Goal: Task Accomplishment & Management: Manage account settings

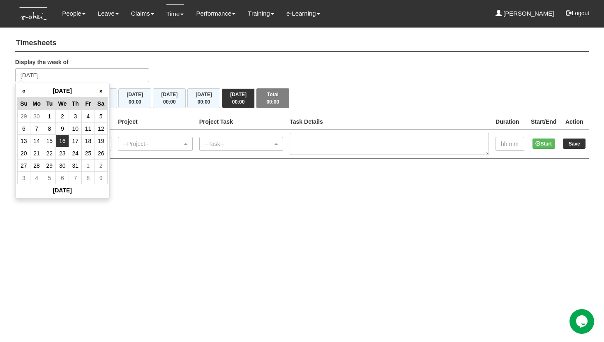
click at [63, 143] on td "16" at bounding box center [62, 141] width 13 height 12
type input "Wednesday 16 July 2025"
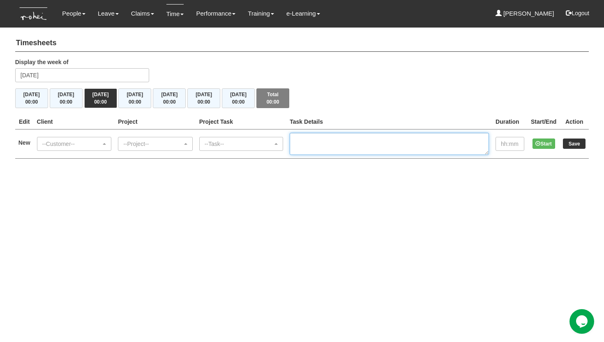
click at [318, 148] on textarea at bounding box center [389, 144] width 199 height 22
paste textarea "EC1/2 Remote GovTech Cohort 12 - Rina Ong (NY) | O24-003899"
click at [311, 146] on textarea "EC1/2 Remote GovTech Cohort 12 - Rina Ong (NY) | O24-003899" at bounding box center [389, 144] width 199 height 22
type textarea "EC1/2 Remote GovTech Cohort 12 - Rina Ong (NY) | O24-003899"
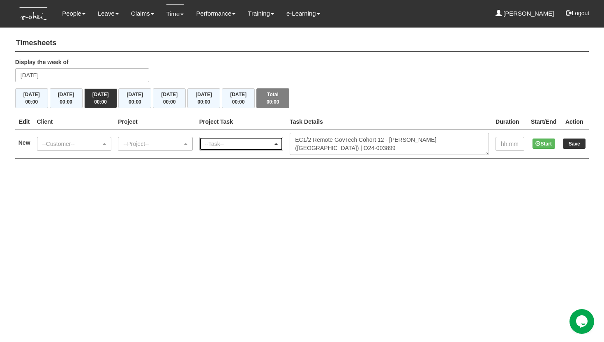
click at [236, 143] on div "--Task--" at bounding box center [239, 144] width 69 height 8
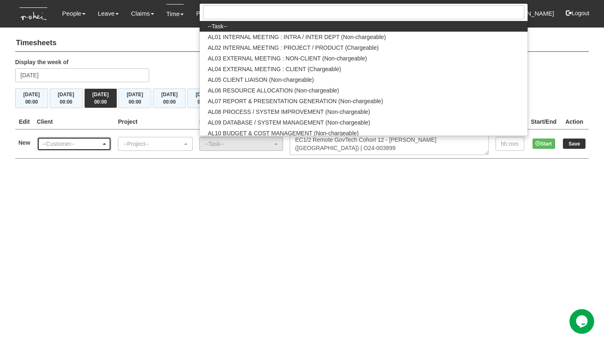
click at [82, 140] on div "--Customer--" at bounding box center [71, 144] width 59 height 8
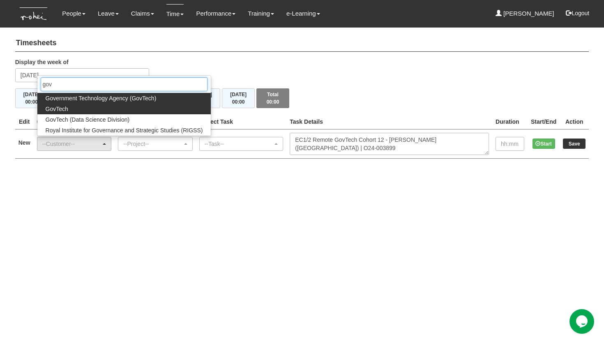
type input "gov"
click at [79, 106] on link "GovTech" at bounding box center [124, 109] width 174 height 11
select select "427"
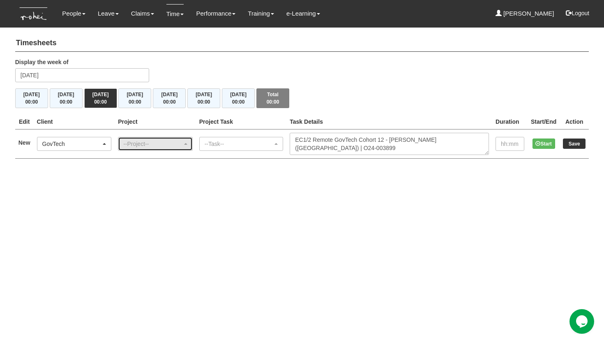
click at [136, 143] on div "--Project--" at bounding box center [152, 144] width 59 height 8
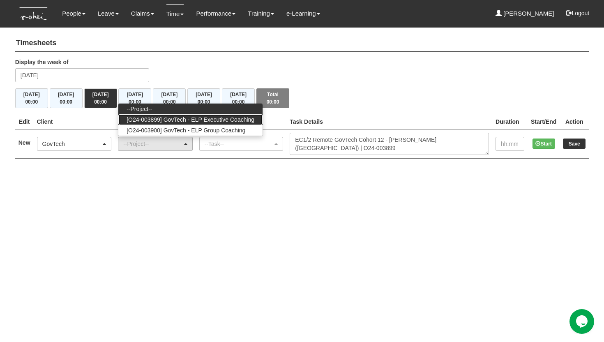
click at [165, 123] on link "[O24-003899] GovTech - ELP Executive Coaching" at bounding box center [190, 119] width 144 height 11
select select "2540"
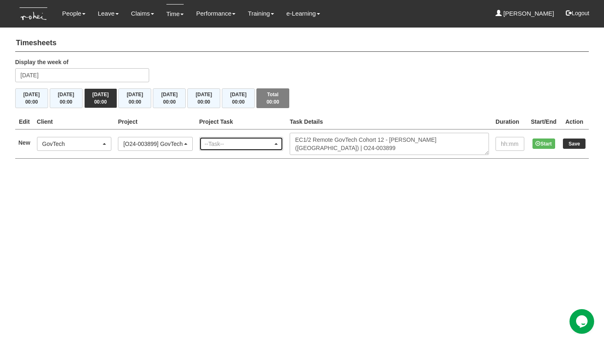
click at [223, 140] on div "--Task--" at bounding box center [239, 144] width 69 height 8
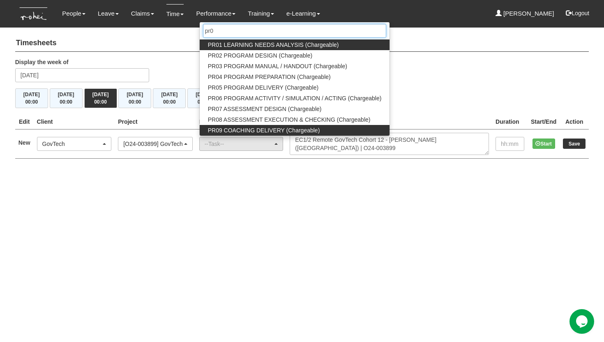
type input "pr0"
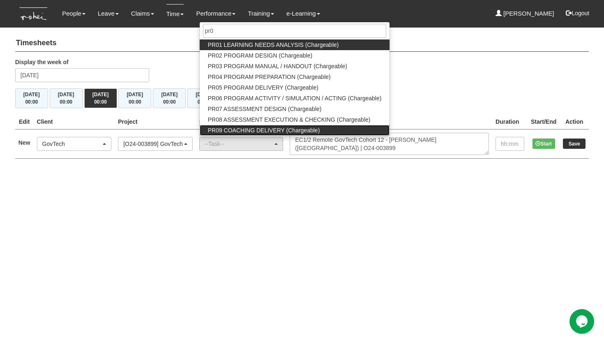
click at [265, 126] on span "PR09 COACHING DELIVERY (Chargeable)" at bounding box center [264, 130] width 112 height 8
select select "150"
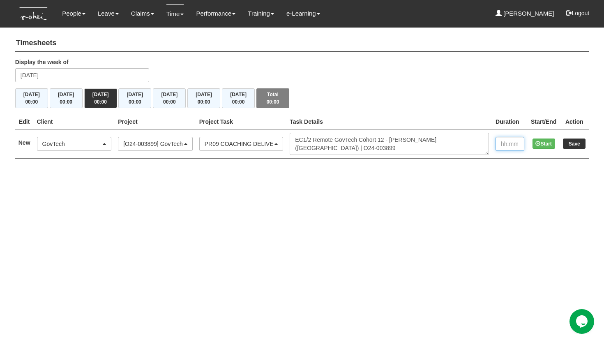
click at [500, 147] on input "text" at bounding box center [510, 144] width 29 height 14
type input "1:00"
click at [572, 143] on input "Save" at bounding box center [574, 143] width 23 height 10
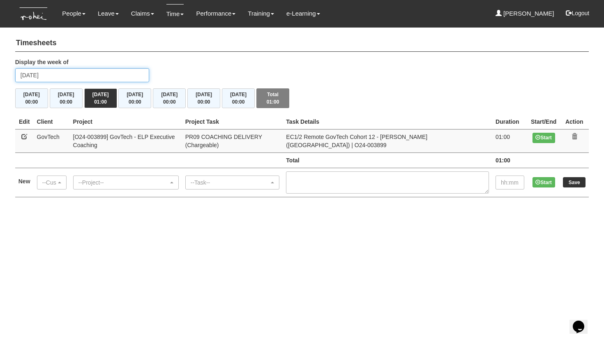
click at [94, 77] on input "Wednesday 16 July 2025" at bounding box center [82, 75] width 134 height 14
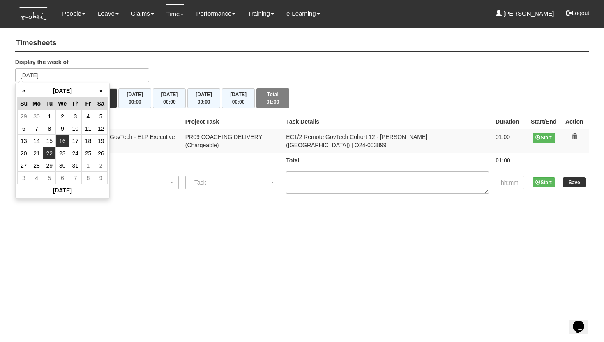
click at [45, 156] on td "22" at bounding box center [49, 153] width 13 height 12
type input "[DATE]"
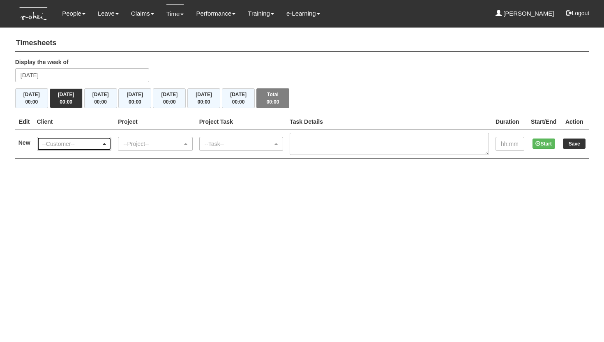
click at [81, 146] on div "--Customer--" at bounding box center [71, 144] width 59 height 8
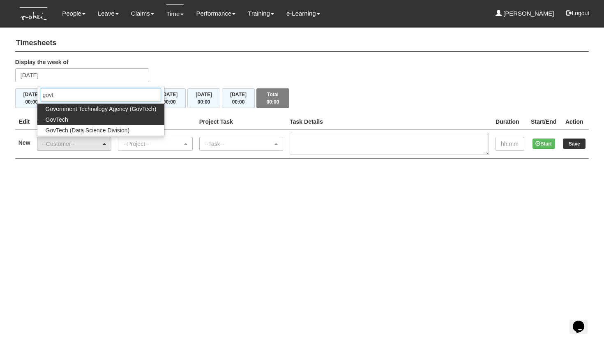
type input "govt"
click at [86, 122] on link "GovTech" at bounding box center [100, 119] width 127 height 11
select select "427"
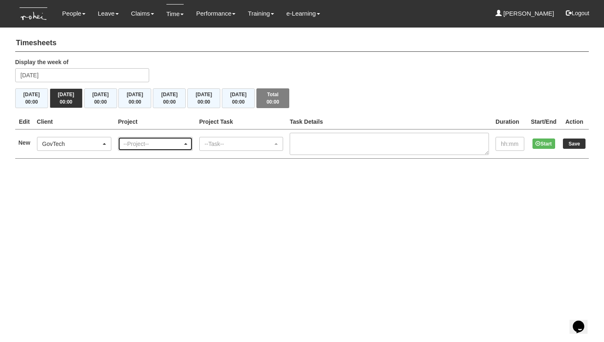
click at [132, 141] on div "--Project--" at bounding box center [152, 144] width 59 height 8
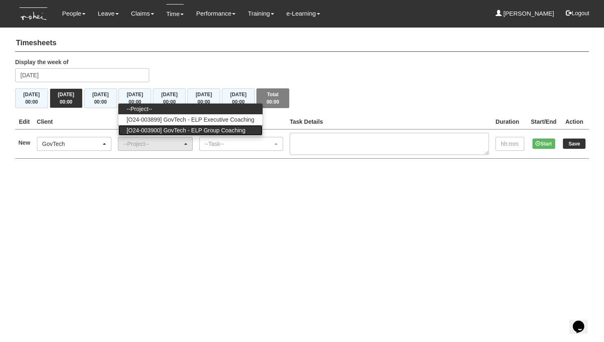
click at [156, 129] on span "[O24-003900] GovTech - ELP Group Coaching" at bounding box center [186, 130] width 119 height 8
select select "2539"
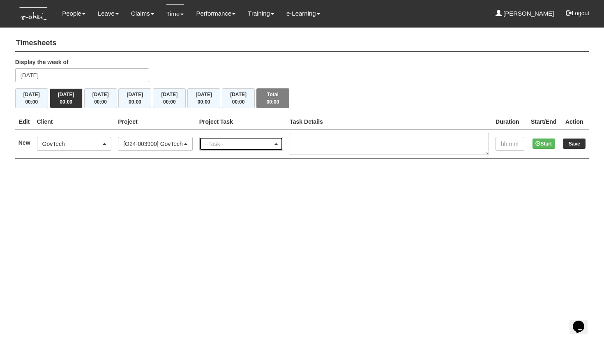
click at [226, 143] on div "--Task--" at bounding box center [239, 144] width 69 height 8
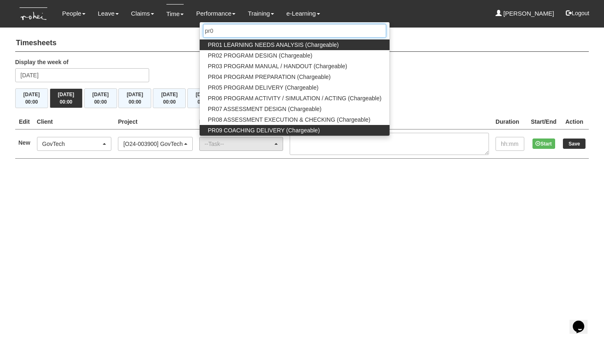
type input "pr0"
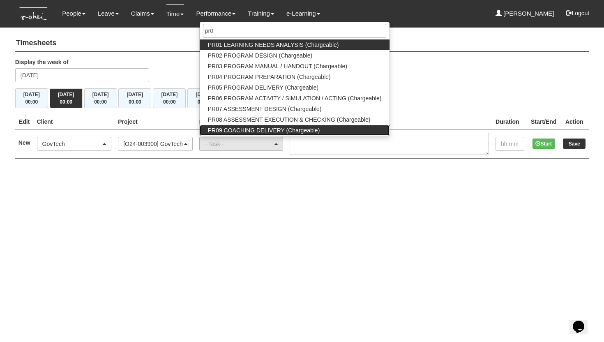
click at [251, 127] on span "PR09 COACHING DELIVERY (Chargeable)" at bounding box center [264, 130] width 112 height 8
select select "150"
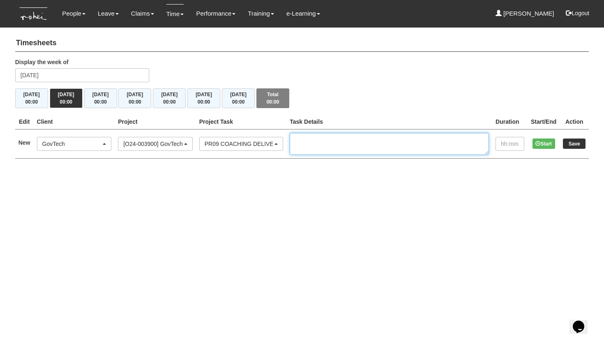
click at [331, 140] on textarea at bounding box center [389, 144] width 199 height 22
paste textarea "Remote GovTech Cohort 9 Group Coaching 2 (NY) | O24-003900"
click at [309, 148] on textarea "Remote GovTech Cohort 9 Group Coaching 2 (NY) | O24-003900" at bounding box center [389, 144] width 199 height 22
type textarea "Remote GovTech Cohort 9 Group Coaching 2 (NY) | O24-003900"
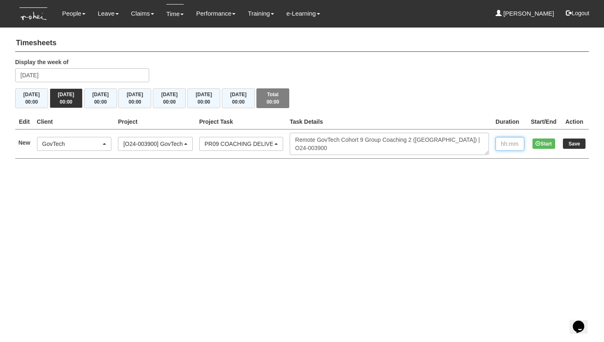
click at [499, 146] on input "text" at bounding box center [510, 144] width 29 height 14
type input "2:00"
click at [574, 142] on input "Save" at bounding box center [574, 143] width 23 height 10
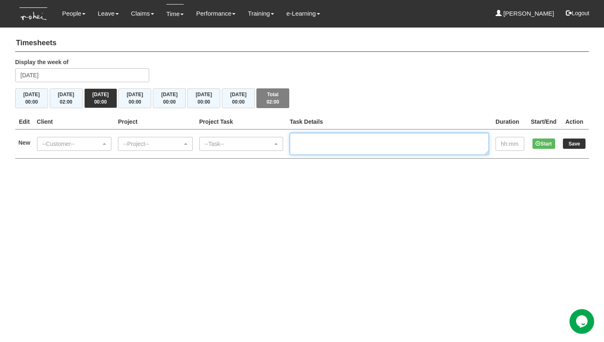
click at [314, 143] on textarea at bounding box center [389, 144] width 199 height 22
paste textarea "Remote GovTech Cohort 9 Group Coaching 2 (NY) | O24-003900"
click at [311, 145] on textarea "Remote GovTech Cohort 9 Group Coaching 2 (NY) | O24-003900" at bounding box center [389, 144] width 199 height 22
type textarea "Remote GovTech Cohort 9 Group Coaching 2 (NY) | O24-003900"
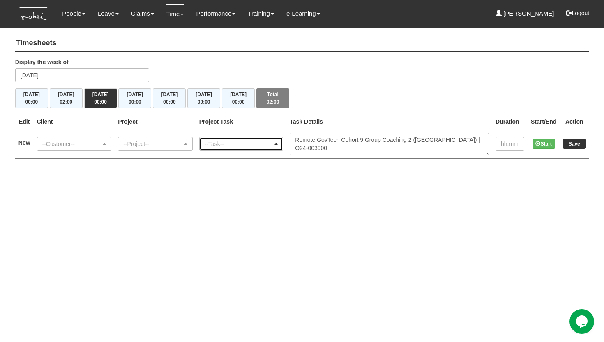
click at [259, 145] on div "--Task--" at bounding box center [239, 144] width 69 height 8
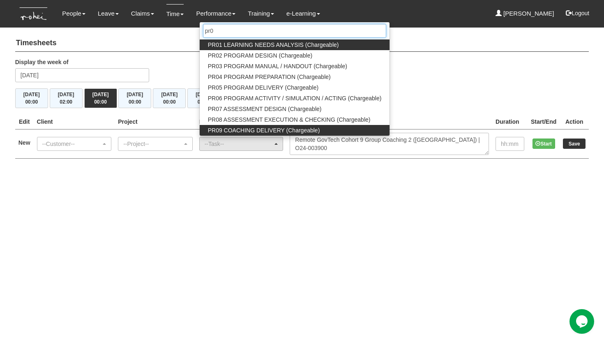
type input "pr0"
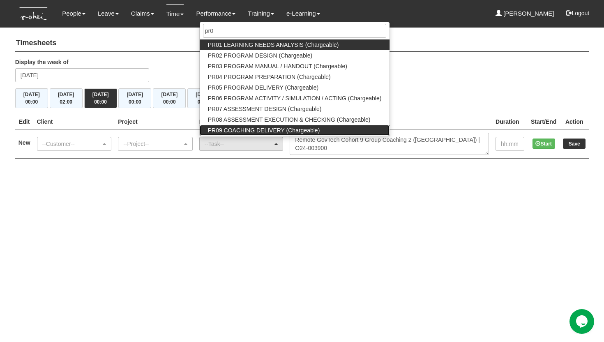
click at [229, 130] on span "PR09 COACHING DELIVERY (Chargeable)" at bounding box center [264, 130] width 112 height 8
select select "150"
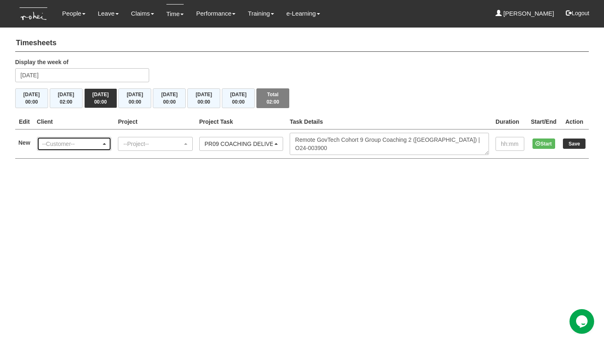
click at [96, 146] on div "--Customer--" at bounding box center [71, 144] width 59 height 8
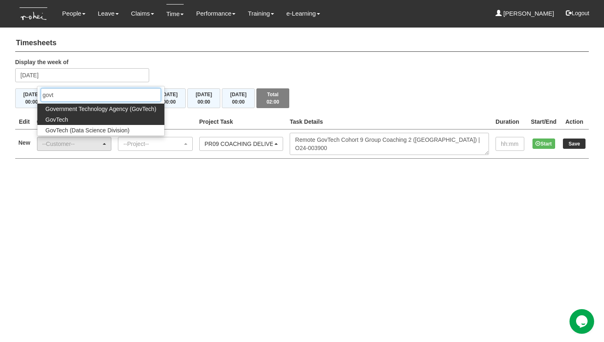
type input "govt"
click at [89, 120] on link "GovTech" at bounding box center [100, 119] width 127 height 11
select select "427"
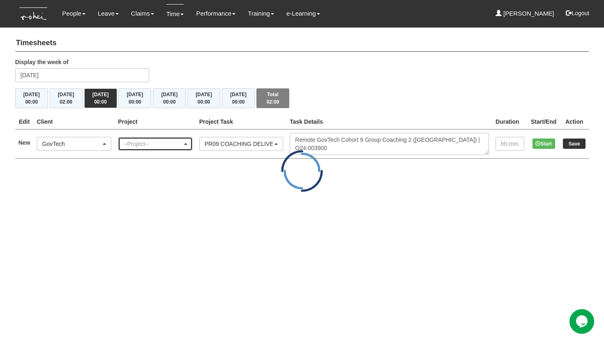
click at [143, 143] on div "--Project--" at bounding box center [152, 144] width 59 height 8
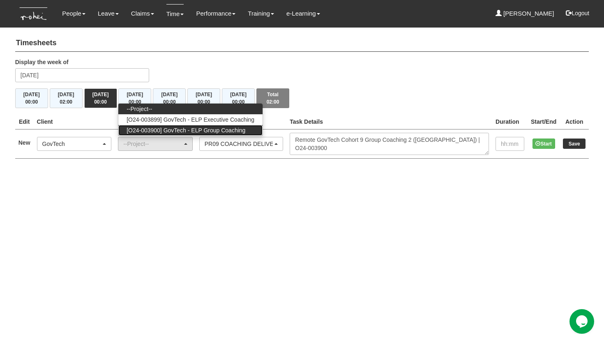
click at [162, 130] on span "[O24-003900] GovTech - ELP Group Coaching" at bounding box center [186, 130] width 119 height 8
select select "2539"
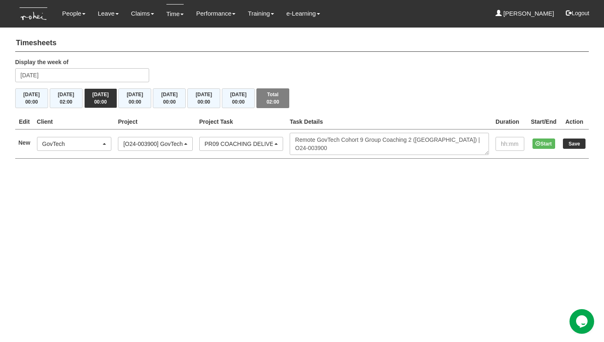
click at [217, 175] on html "Toggle navigation People Personal Information Staff Directory Leave Apply for L…" at bounding box center [302, 87] width 604 height 175
click at [505, 140] on input "text" at bounding box center [510, 144] width 29 height 14
type input "2:00"
click at [575, 143] on input "Save" at bounding box center [574, 143] width 23 height 10
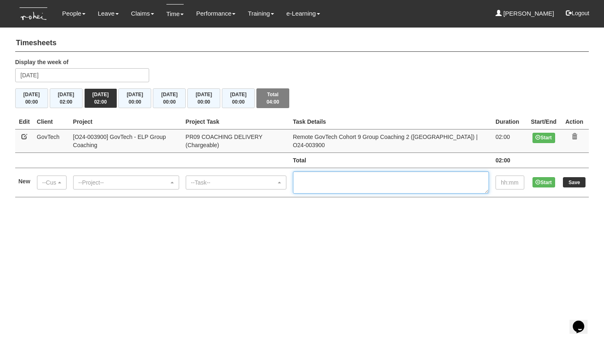
click at [353, 171] on textarea at bounding box center [391, 182] width 196 height 22
paste textarea "EC1/2 Remote GovTech Cohort 13 - [PERSON_NAME] ([GEOGRAPHIC_DATA]) | O24-003899"
type textarea "EC1/2 Remote GovTech Cohort 13 - [PERSON_NAME] ([GEOGRAPHIC_DATA]) | O24-003899"
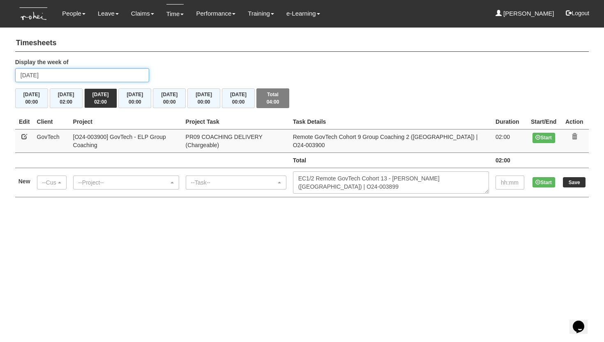
click at [105, 74] on input "Wednesday 23 July 2025" at bounding box center [82, 75] width 134 height 14
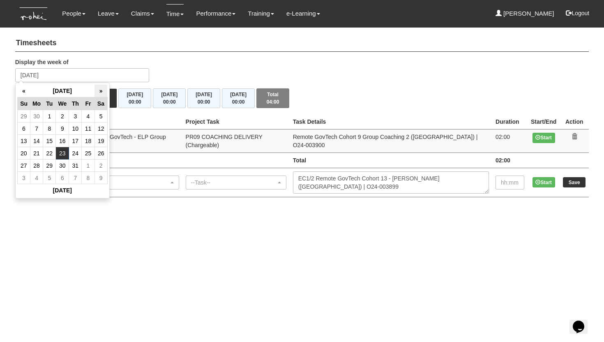
click at [101, 90] on th "»" at bounding box center [101, 91] width 13 height 13
click at [45, 128] on td "5" at bounding box center [49, 128] width 13 height 12
type input "[DATE]"
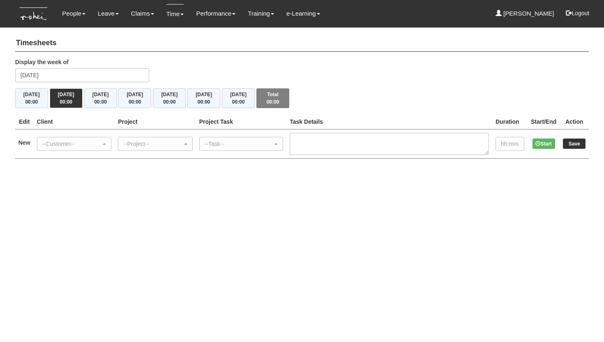
click at [324, 142] on textarea at bounding box center [389, 144] width 199 height 22
type textarea "EC1/2 Remote GovTech Cohort 13 - [PERSON_NAME] ([GEOGRAPHIC_DATA]) | O24-003899"
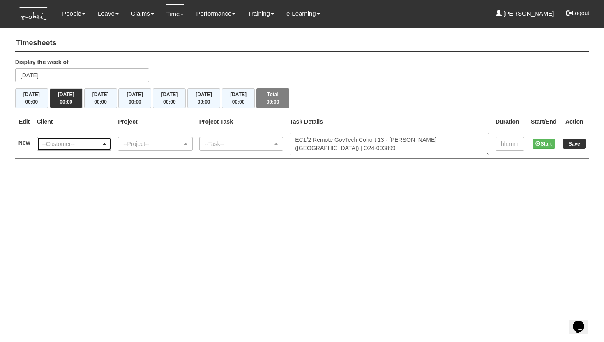
click at [99, 143] on div "--Customer--" at bounding box center [71, 144] width 59 height 8
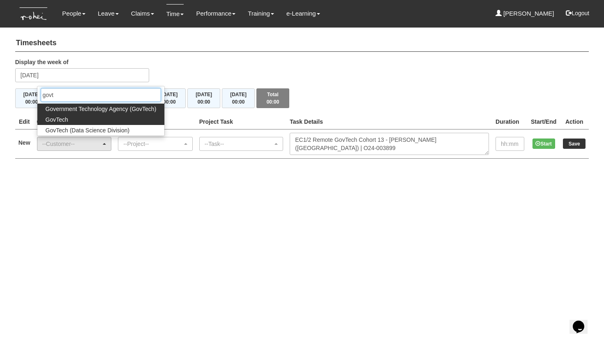
type input "govt"
click at [77, 117] on link "GovTech" at bounding box center [100, 119] width 127 height 11
select select "427"
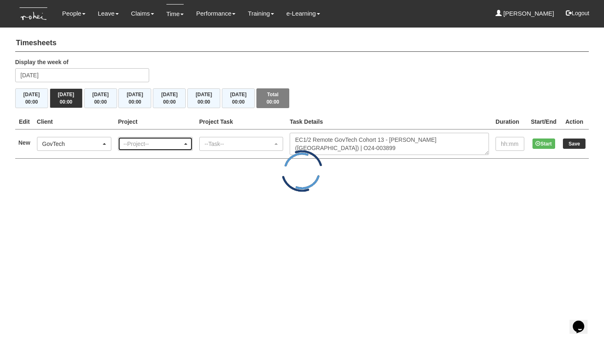
click at [171, 143] on div "--Project--" at bounding box center [152, 144] width 59 height 8
click at [172, 142] on div "--Project--" at bounding box center [152, 144] width 59 height 8
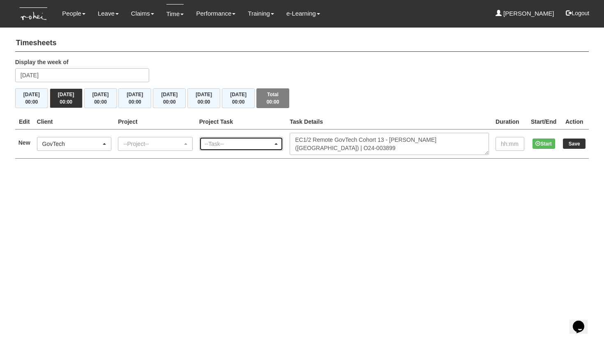
click at [210, 141] on div "--Task--" at bounding box center [241, 143] width 83 height 13
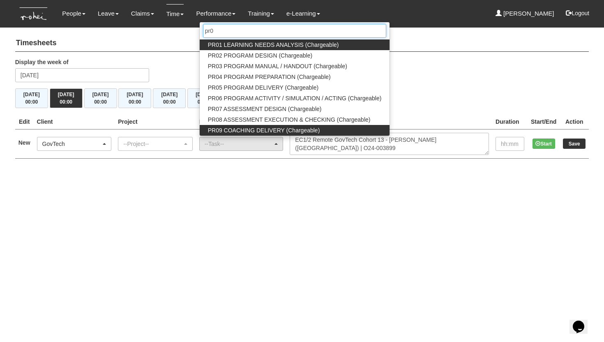
type input "pr0"
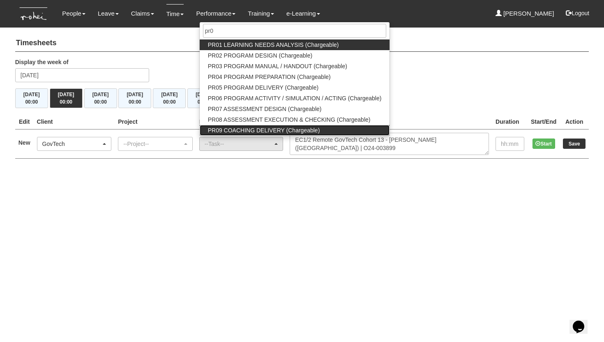
click at [244, 128] on span "PR09 COACHING DELIVERY (Chargeable)" at bounding box center [264, 130] width 112 height 8
select select "150"
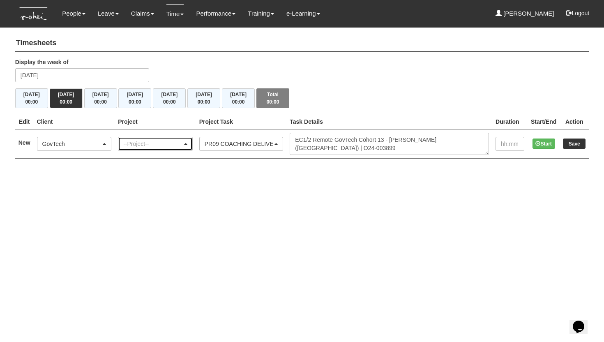
click at [174, 145] on div "--Project--" at bounding box center [152, 144] width 59 height 8
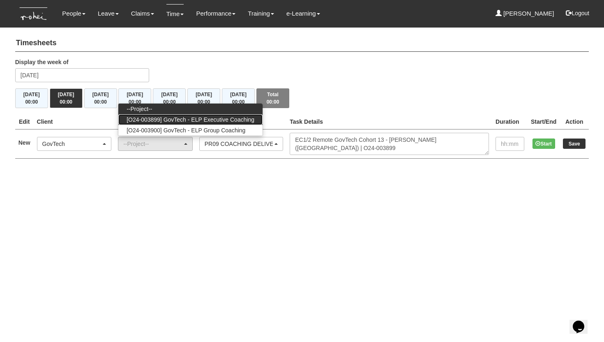
click at [193, 120] on span "[O24-003899] GovTech - ELP Executive Coaching" at bounding box center [191, 119] width 128 height 8
select select "2540"
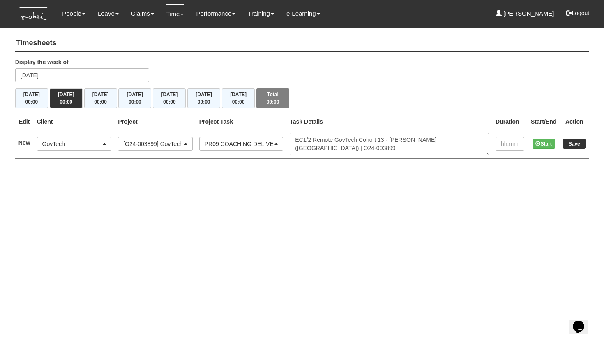
click at [321, 175] on html "Toggle navigation People Personal Information Staff Directory Leave Apply for L…" at bounding box center [302, 87] width 604 height 175
click at [505, 140] on input "text" at bounding box center [510, 144] width 29 height 14
type input "1:00"
click at [576, 142] on input "Save" at bounding box center [574, 143] width 23 height 10
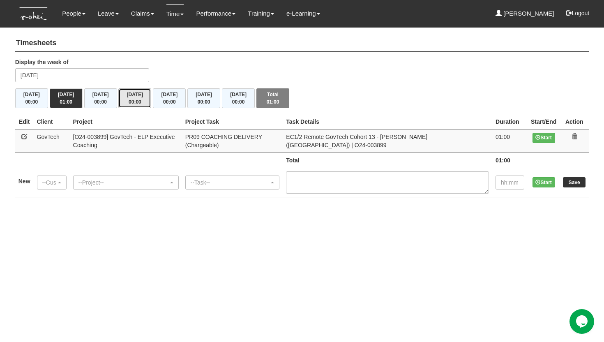
click at [141, 97] on button "[DATE] 00:00" at bounding box center [134, 98] width 33 height 20
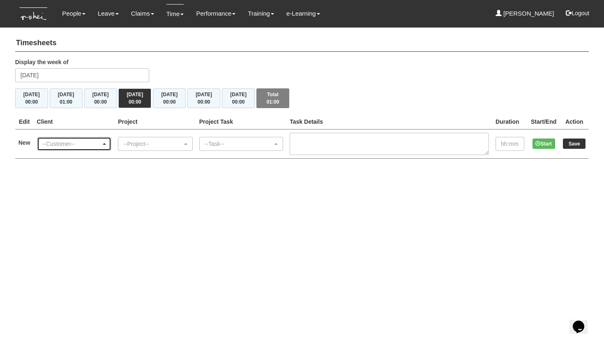
click at [80, 143] on div "--Customer--" at bounding box center [71, 144] width 59 height 8
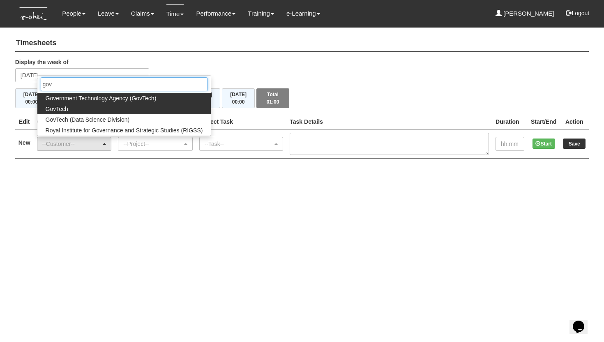
type input "gov"
click at [72, 106] on link "GovTech" at bounding box center [124, 109] width 174 height 11
select select "427"
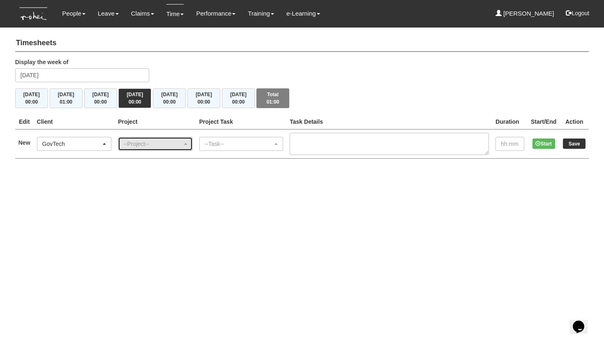
click at [141, 143] on div "--Project--" at bounding box center [152, 144] width 59 height 8
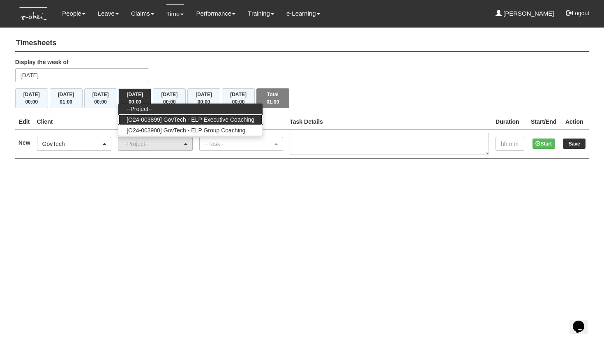
click at [170, 123] on link "[O24-003899] GovTech - ELP Executive Coaching" at bounding box center [190, 119] width 144 height 11
select select "2540"
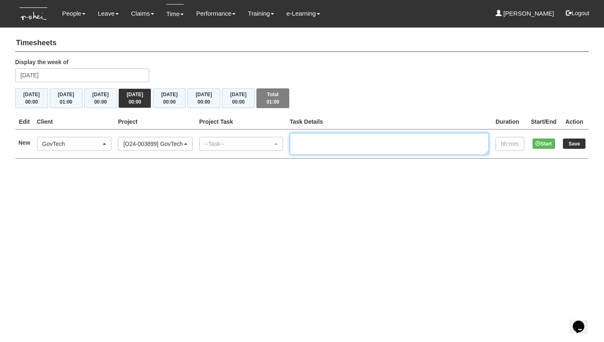
click at [332, 138] on textarea at bounding box center [389, 144] width 199 height 22
paste textarea "EC1/2 Remote GovTech Cohort 13 - Zixiu Su (NY) | O24-003899"
type textarea "EC1/2 Remote GovTech Cohort 13 - Zixiu Su (NY) | O24-003899"
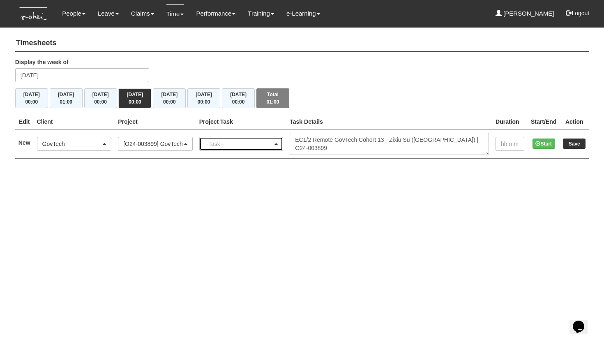
click at [250, 141] on div "--Task--" at bounding box center [239, 144] width 69 height 8
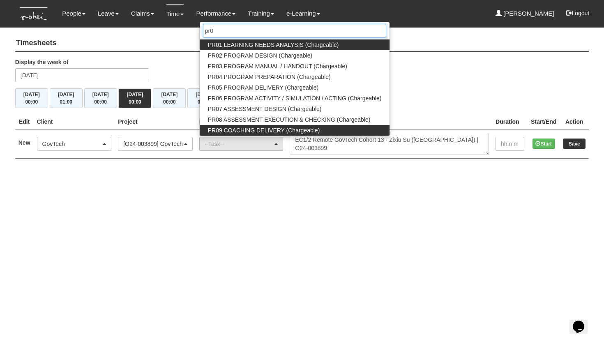
type input "pr0"
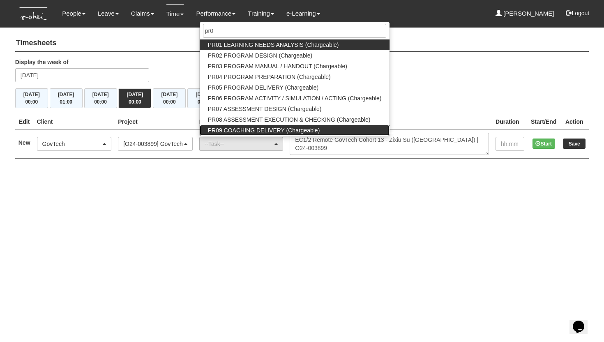
click at [253, 127] on span "PR09 COACHING DELIVERY (Chargeable)" at bounding box center [264, 130] width 112 height 8
select select "150"
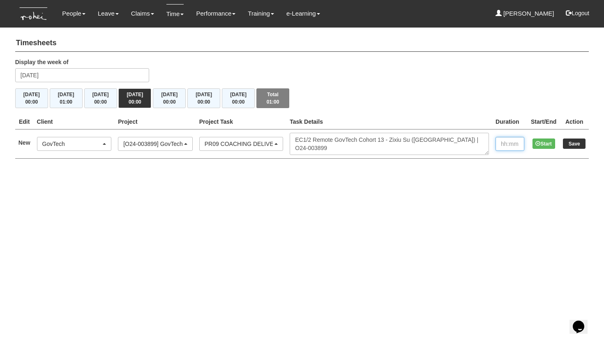
click at [507, 142] on input "text" at bounding box center [510, 144] width 29 height 14
type input "1:00"
click at [581, 144] on input "Save" at bounding box center [574, 143] width 23 height 10
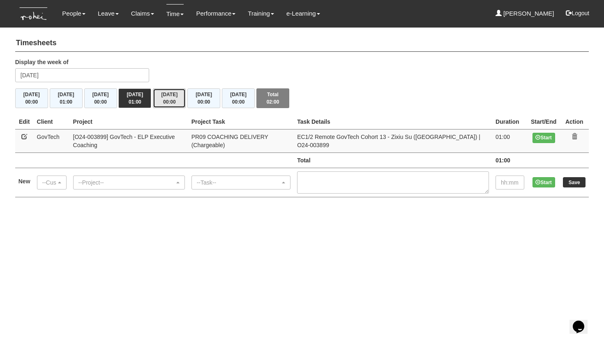
click at [166, 101] on span "00:00" at bounding box center [169, 102] width 13 height 6
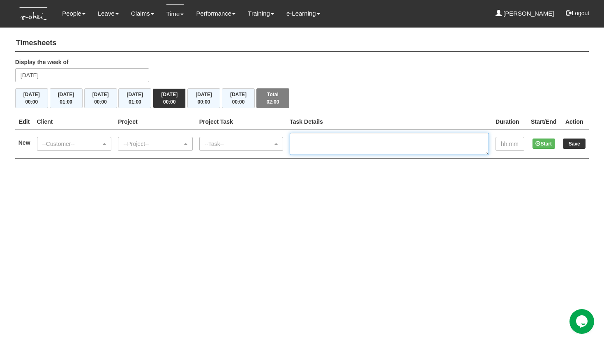
click at [331, 140] on textarea at bounding box center [389, 144] width 199 height 22
paste textarea "EC1/2 Remote GovTech Cohort 13 - Senthil Kumar (NY) | O24-003899"
type textarea "EC1/2 Remote GovTech Cohort 13 - Senthil Kumar (NY) | O24-003899"
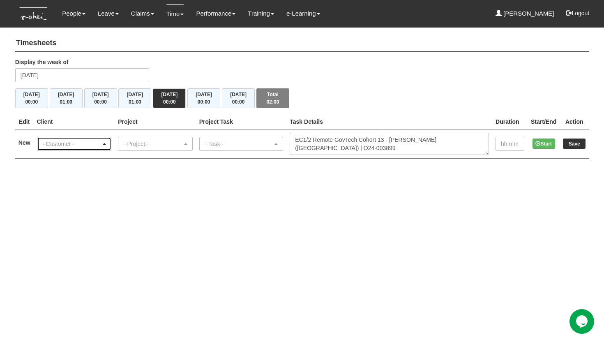
click at [90, 141] on div "--Customer--" at bounding box center [71, 144] width 59 height 8
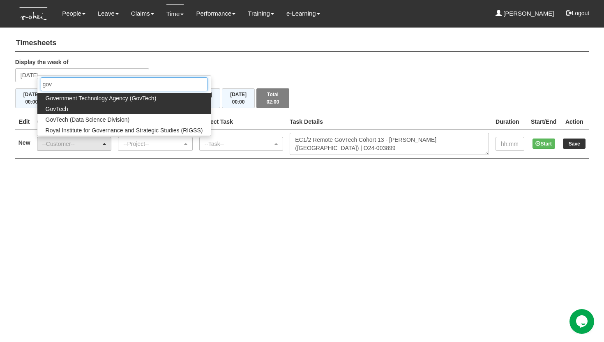
type input "gov"
click at [73, 108] on link "GovTech" at bounding box center [124, 109] width 174 height 11
select select "427"
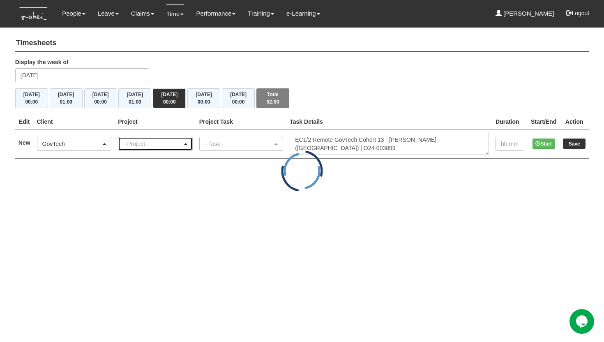
click at [151, 148] on div "--Project--" at bounding box center [155, 143] width 74 height 13
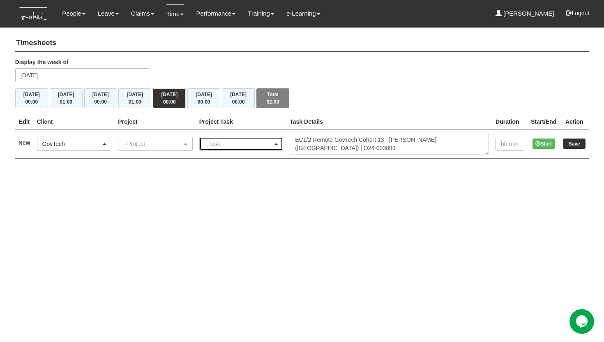
click at [217, 147] on div "--Task--" at bounding box center [241, 143] width 83 height 13
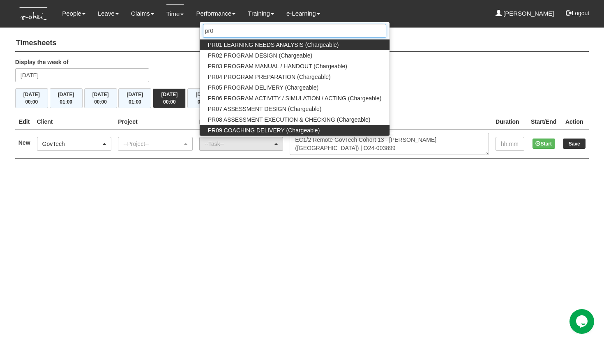
type input "pr0"
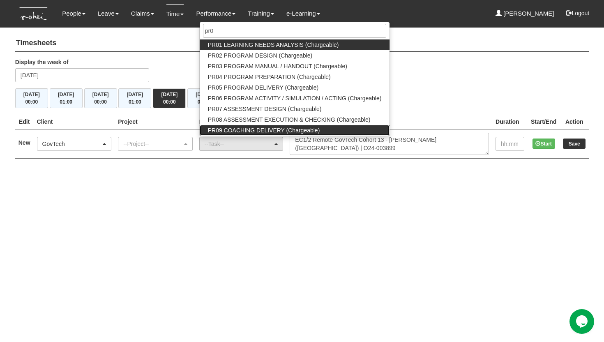
click at [236, 129] on span "PR09 COACHING DELIVERY (Chargeable)" at bounding box center [264, 130] width 112 height 8
select select "150"
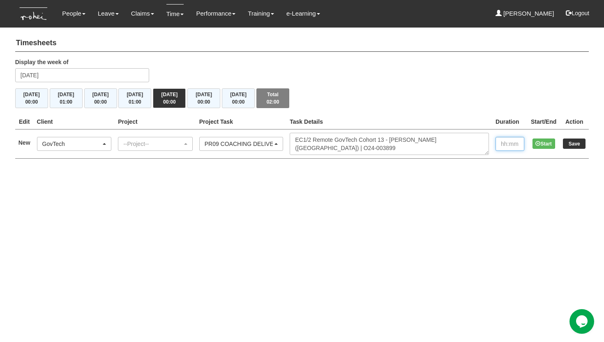
click at [508, 147] on input "text" at bounding box center [510, 144] width 29 height 14
type input "1:00"
click at [156, 145] on div "--Project--" at bounding box center [152, 144] width 59 height 8
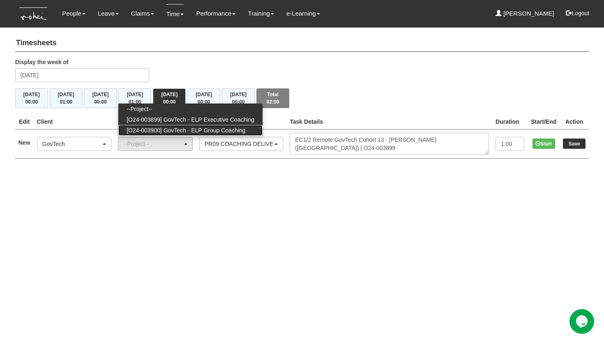
drag, startPoint x: 168, startPoint y: 132, endPoint x: 180, endPoint y: 121, distance: 15.7
click at [180, 121] on ul "--Project-- [O24-003899] GovTech - ELP Executive Coaching [O24-003900] GovTech …" at bounding box center [190, 120] width 144 height 32
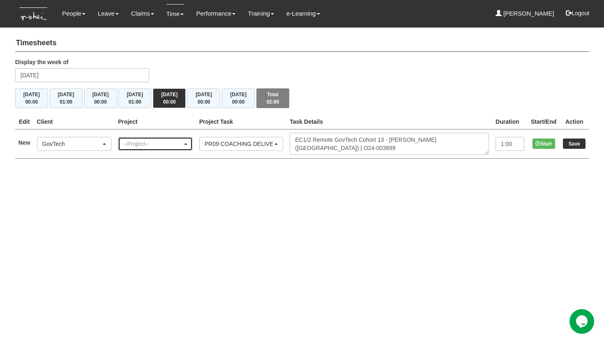
click at [166, 141] on div "--Project--" at bounding box center [152, 144] width 59 height 8
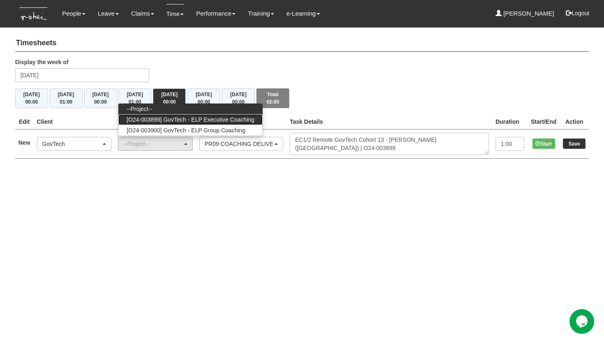
click at [191, 118] on span "[O24-003899] GovTech - ELP Executive Coaching" at bounding box center [191, 119] width 128 height 8
select select "2540"
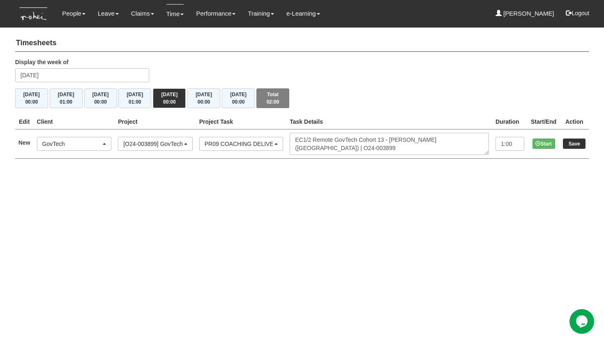
click at [435, 91] on div "Mon 4/8 00:00 Tue 5/8 01:00 Wed 6/8 00:00 Thu 7/8 01:00 Fri 8/8 00:00 Sat 9/8 0…" at bounding box center [302, 98] width 574 height 20
click at [574, 142] on input "Save" at bounding box center [574, 143] width 23 height 10
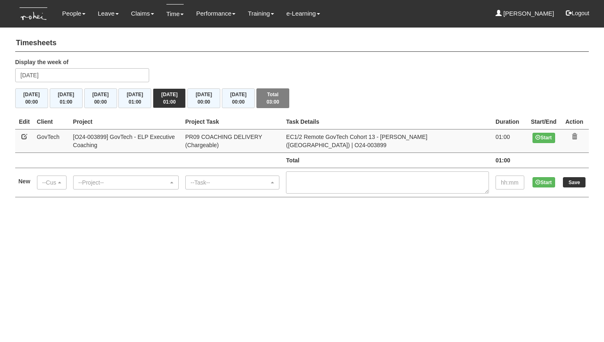
click at [60, 182] on span "button" at bounding box center [59, 183] width 3 height 2
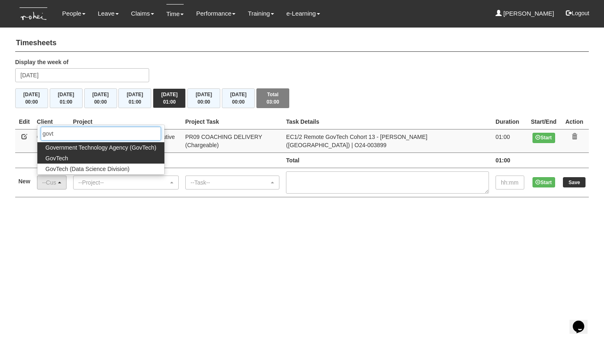
type input "govt"
click at [60, 159] on span "GovTech" at bounding box center [57, 158] width 23 height 8
select select "427"
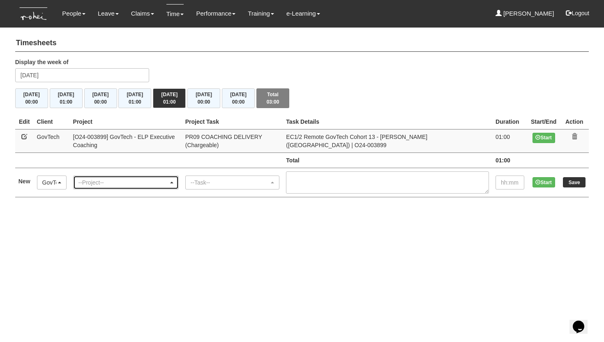
click at [115, 180] on div "--Project--" at bounding box center [123, 182] width 90 height 8
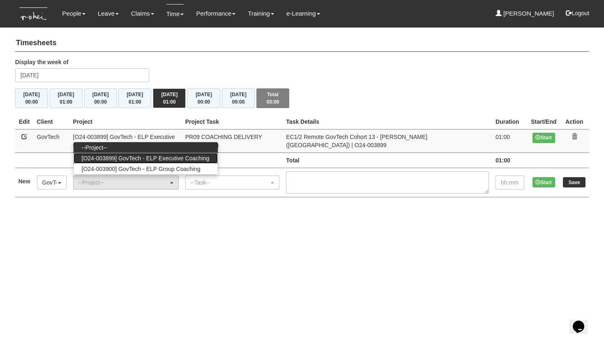
click at [140, 159] on span "[O24-003899] GovTech - ELP Executive Coaching" at bounding box center [146, 158] width 128 height 8
select select "2540"
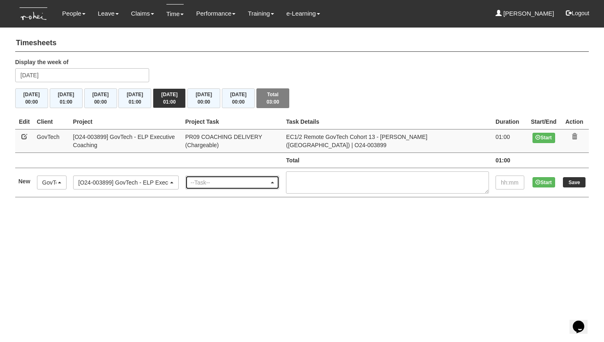
click at [222, 178] on div "--Task--" at bounding box center [230, 182] width 79 height 8
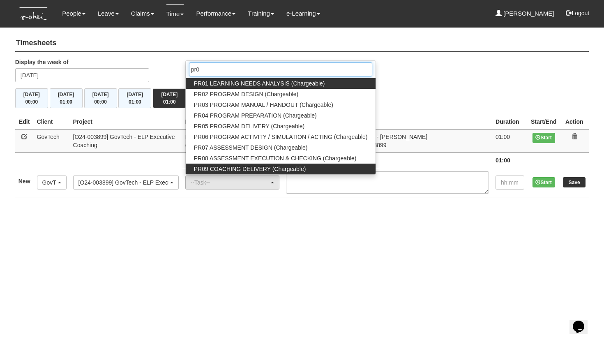
type input "pr0"
click at [239, 167] on span "PR09 COACHING DELIVERY (Chargeable)" at bounding box center [250, 169] width 112 height 8
select select "150"
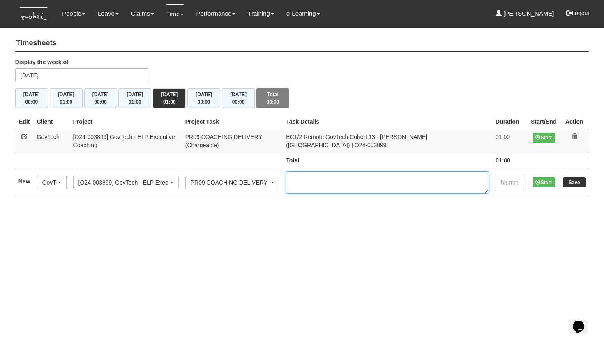
click at [359, 186] on textarea at bounding box center [387, 182] width 203 height 22
paste textarea "EC1/2 Remote GovTech Cohort 13 - [PERSON_NAME] ([GEOGRAPHIC_DATA]) | O24-003899"
click at [317, 180] on textarea "EC1/2 Remote GovTech Cohort 13 - [PERSON_NAME] ([GEOGRAPHIC_DATA]) | O24-003899" at bounding box center [387, 182] width 203 height 22
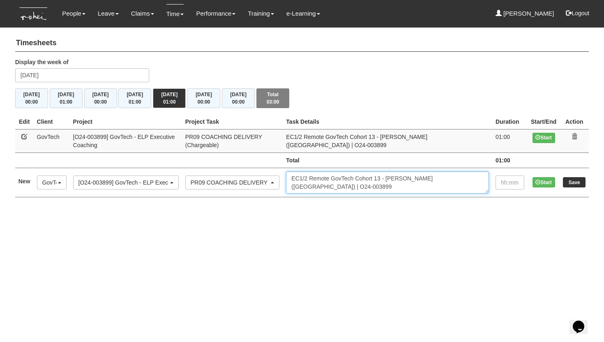
type textarea "EC1/2 Remote GovTech Cohort 13 - [PERSON_NAME] ([GEOGRAPHIC_DATA]) | O24-003899"
click at [504, 183] on input "text" at bounding box center [510, 182] width 29 height 14
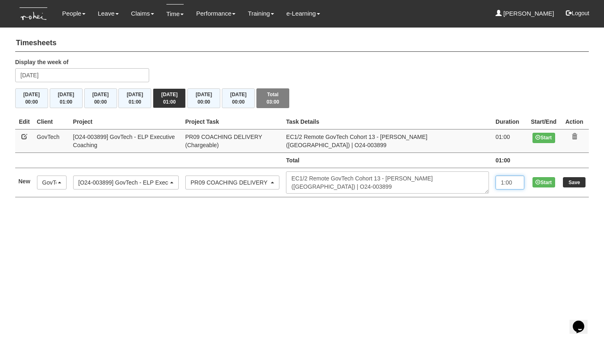
type input "1:00"
click at [585, 182] on input "Save" at bounding box center [574, 182] width 23 height 10
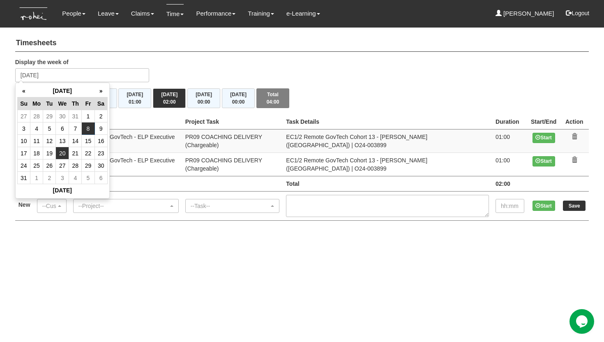
click at [62, 154] on td "20" at bounding box center [62, 153] width 13 height 12
type input "[DATE]"
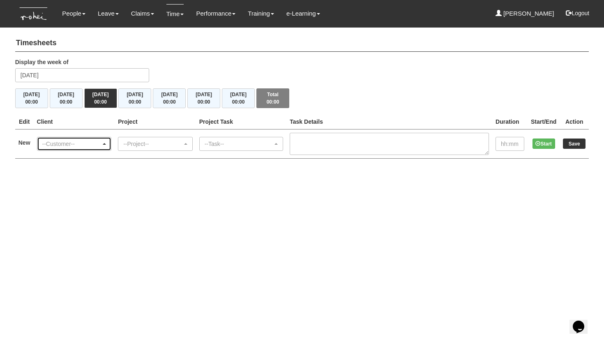
click at [67, 140] on div "--Customer--" at bounding box center [71, 144] width 59 height 8
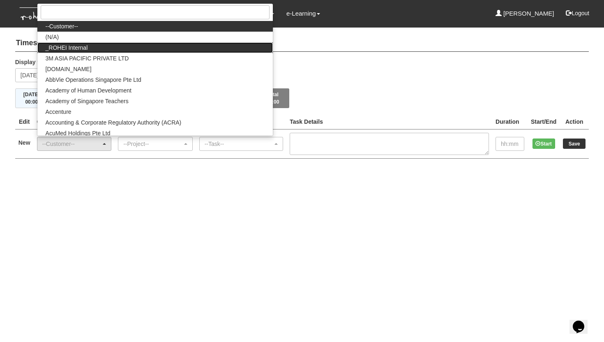
click at [70, 51] on link "_ROHEI Internal" at bounding box center [154, 47] width 235 height 11
select select "397"
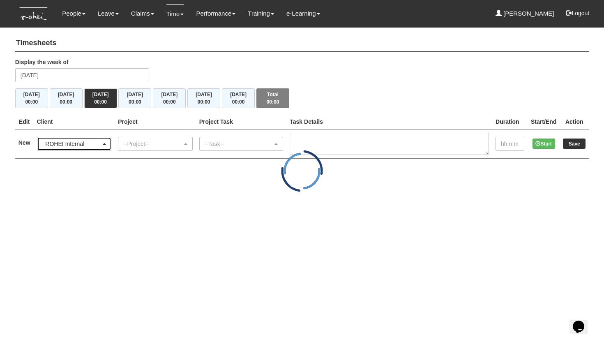
click at [87, 141] on div "_ROHEI Internal" at bounding box center [71, 144] width 59 height 8
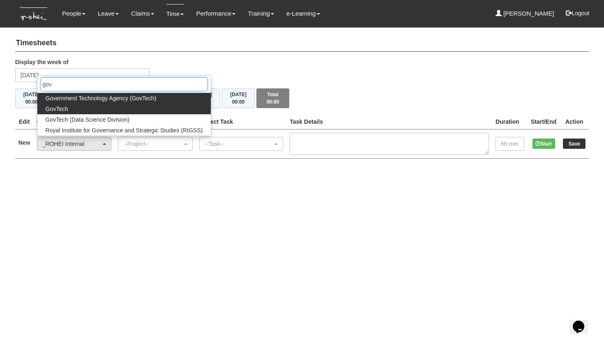
type input "gov"
click at [77, 111] on link "GovTech" at bounding box center [124, 109] width 174 height 11
select select "427"
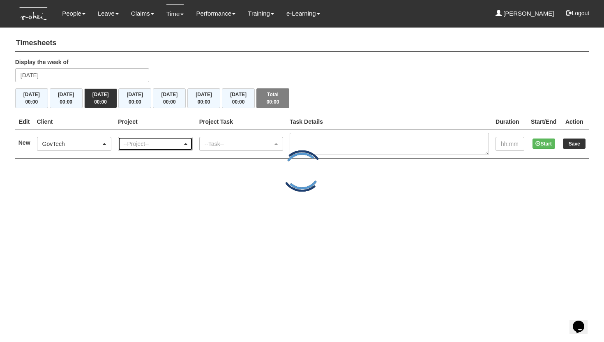
click at [152, 143] on div "--Project--" at bounding box center [152, 144] width 59 height 8
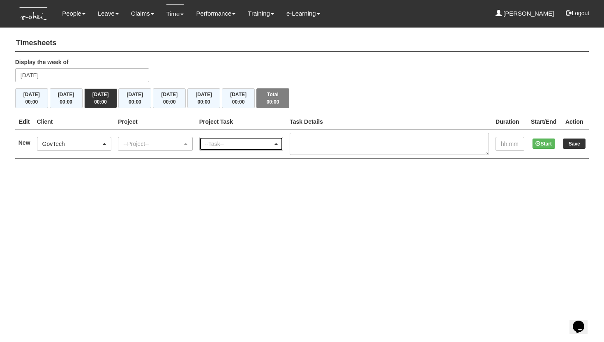
click at [235, 141] on div "--Task--" at bounding box center [239, 144] width 69 height 8
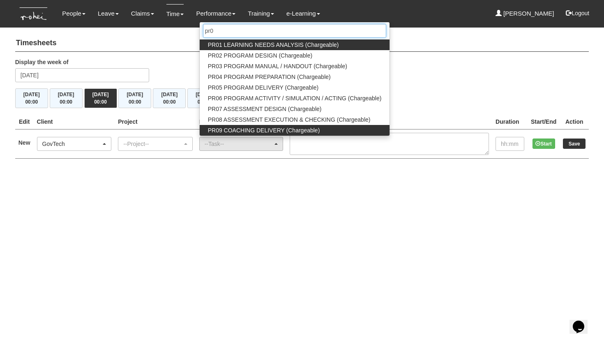
type input "pr0"
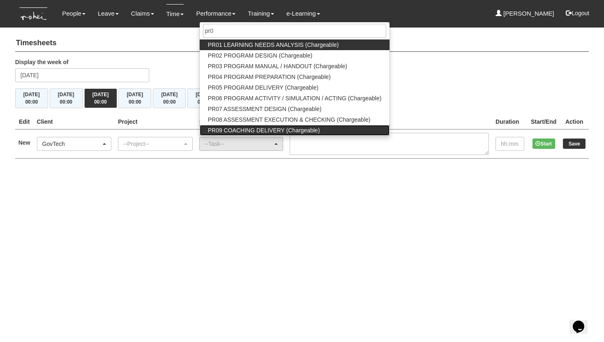
click at [252, 127] on span "PR09 COACHING DELIVERY (Chargeable)" at bounding box center [264, 130] width 112 height 8
select select "150"
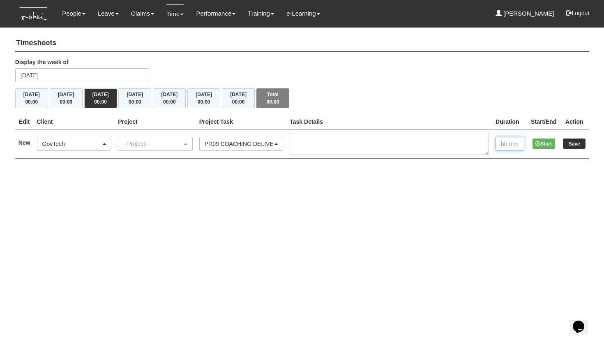
click at [503, 143] on input "text" at bounding box center [510, 144] width 29 height 14
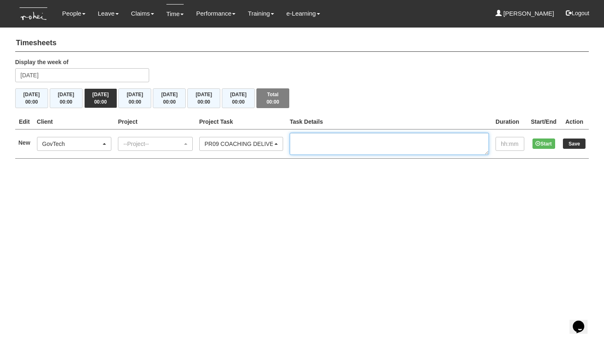
click at [434, 147] on textarea at bounding box center [389, 144] width 199 height 22
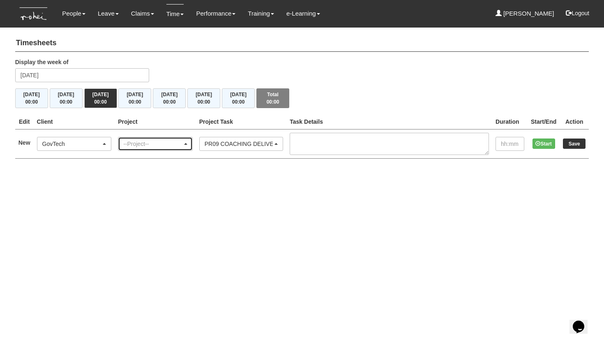
click at [152, 142] on div "--Project--" at bounding box center [152, 144] width 59 height 8
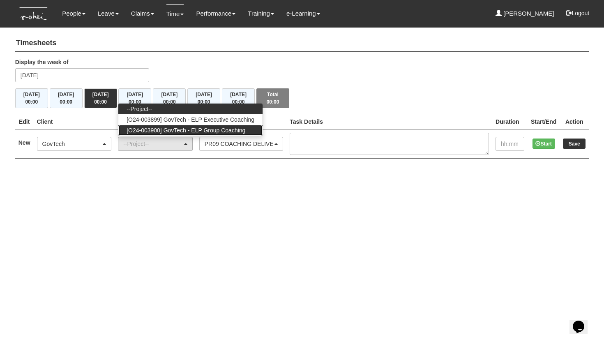
click at [183, 128] on span "[O24-003900] GovTech - ELP Group Coaching" at bounding box center [186, 130] width 119 height 8
select select "2539"
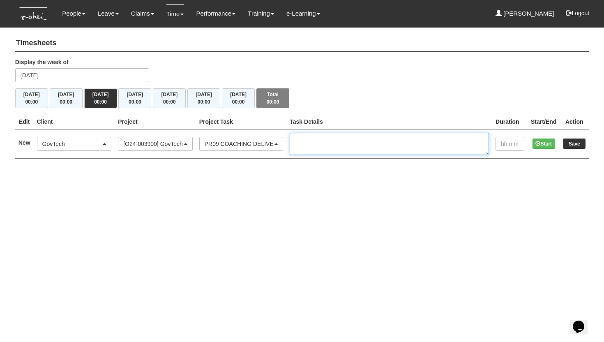
click at [330, 141] on textarea at bounding box center [389, 144] width 199 height 22
paste textarea "Remote GovTech Cohort 10 Group Coaching 2 (NY) | O24-003900"
type textarea "Remote GovTech Cohort 10 Group Coaching 2 (NY) | O24-003900"
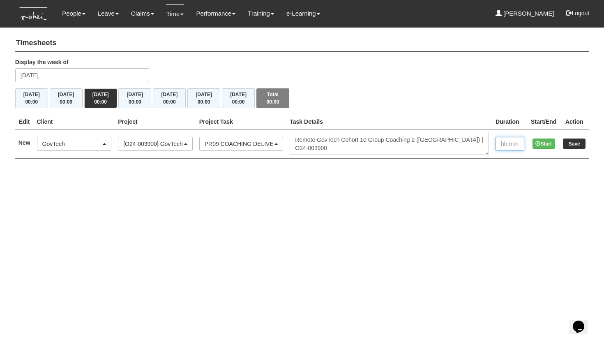
click at [510, 143] on input "text" at bounding box center [510, 144] width 29 height 14
type input "2:00"
click at [575, 144] on input "Save" at bounding box center [574, 143] width 23 height 10
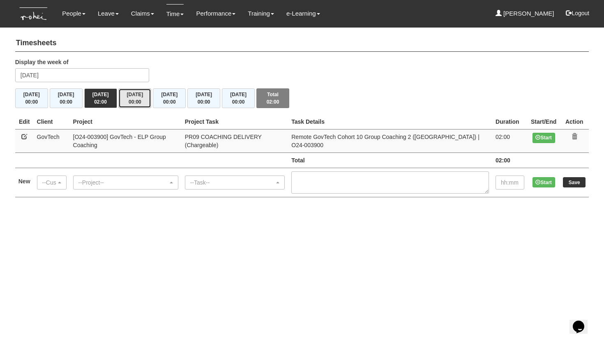
click at [136, 101] on span "00:00" at bounding box center [135, 102] width 13 height 6
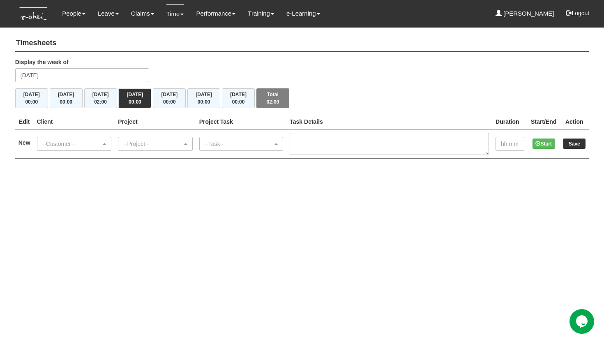
click at [65, 135] on td "--Customer-- (N/A) _ROHEI Internal 3M ASIA PACIFIC PRIVATE LTD [DOMAIN_NAME] Ab…" at bounding box center [74, 143] width 81 height 29
click at [59, 147] on div "--Customer--" at bounding box center [74, 143] width 74 height 13
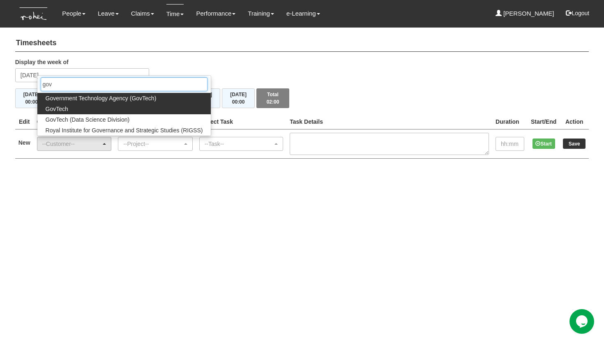
type input "gov"
click at [59, 109] on span "GovTech" at bounding box center [57, 109] width 23 height 8
select select "427"
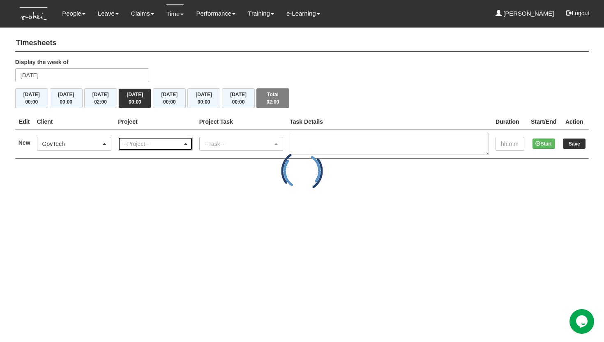
click at [153, 144] on div "--Project--" at bounding box center [152, 144] width 59 height 8
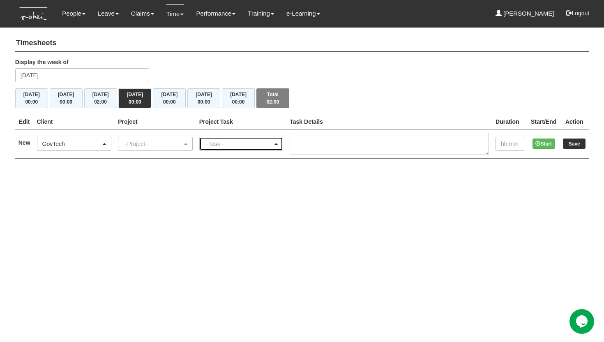
click at [220, 148] on div "--Task--" at bounding box center [241, 143] width 83 height 13
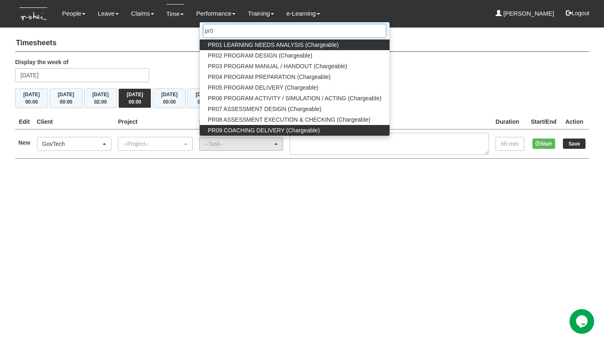
type input "pr0"
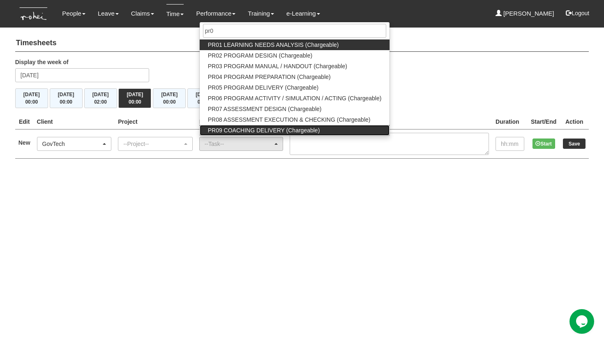
click at [256, 131] on span "PR09 COACHING DELIVERY (Chargeable)" at bounding box center [264, 130] width 112 height 8
select select "150"
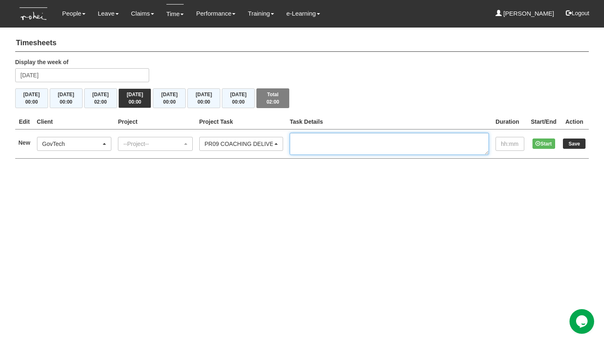
click at [316, 137] on textarea at bounding box center [389, 144] width 199 height 22
paste textarea "Remote GovTech Cohort 10 Group Coaching 2 ([GEOGRAPHIC_DATA]) | O24-003900"
type textarea "Remote GovTech Cohort 10 Group Coaching 2 ([GEOGRAPHIC_DATA]) | O24-003900"
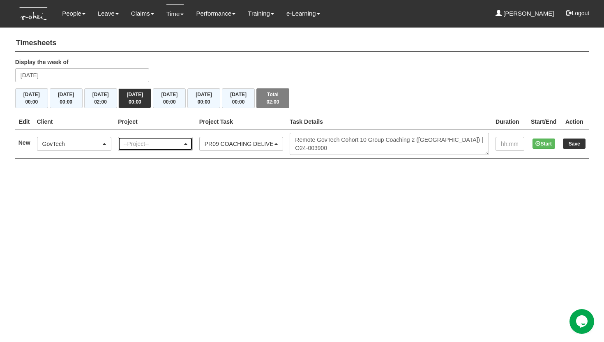
click at [182, 141] on div "--Project--" at bounding box center [152, 144] width 59 height 8
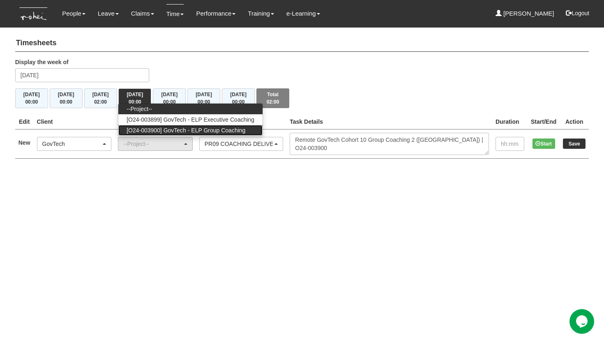
click at [185, 131] on span "[O24-003900] GovTech - ELP Group Coaching" at bounding box center [186, 130] width 119 height 8
select select "2539"
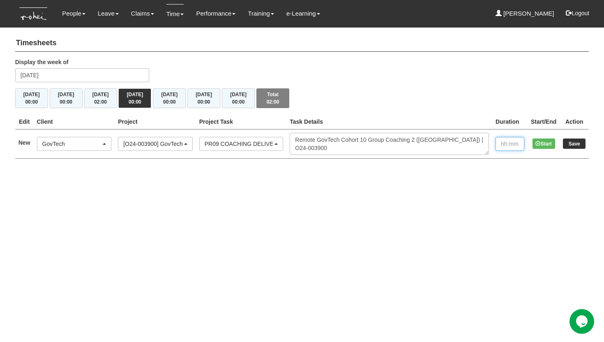
click at [501, 146] on input "text" at bounding box center [510, 144] width 29 height 14
type input "2:00"
click at [577, 143] on input "Save" at bounding box center [574, 143] width 23 height 10
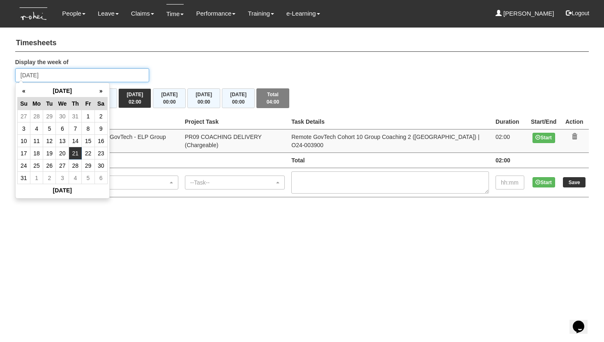
click at [57, 73] on input "[DATE]" at bounding box center [82, 75] width 134 height 14
click at [46, 168] on td "26" at bounding box center [49, 165] width 13 height 12
type input "[DATE]"
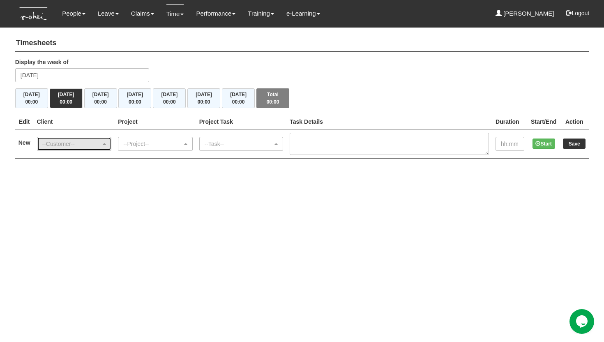
click at [62, 142] on div "--Customer--" at bounding box center [71, 144] width 59 height 8
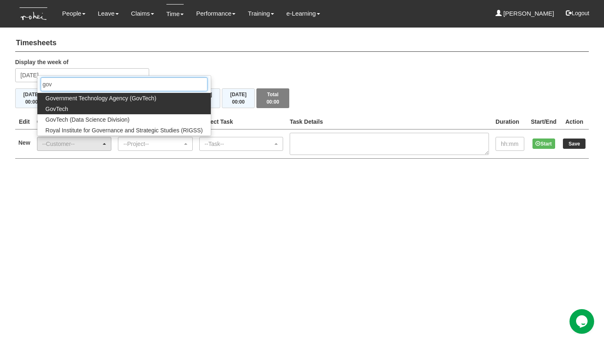
type input "gov"
click at [73, 107] on link "GovTech" at bounding box center [124, 109] width 174 height 11
select select "427"
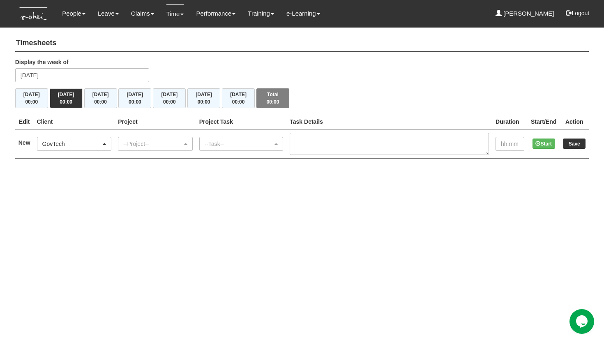
click at [148, 147] on div "--Project--" at bounding box center [155, 143] width 74 height 13
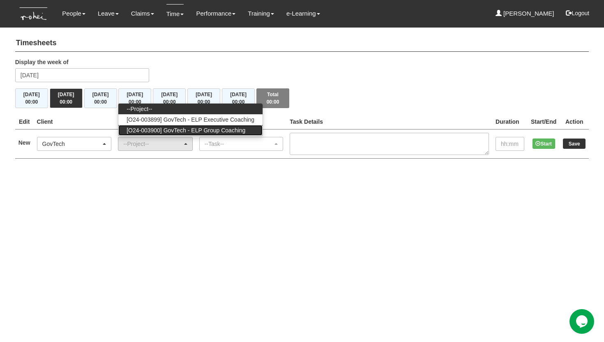
click at [175, 129] on span "[O24-003900] GovTech - ELP Group Coaching" at bounding box center [186, 130] width 119 height 8
select select "2539"
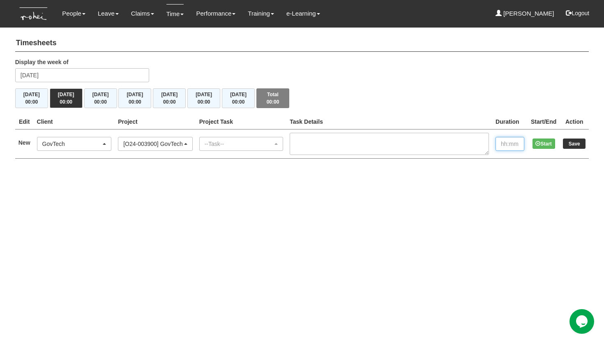
click at [517, 143] on input "text" at bounding box center [510, 144] width 29 height 14
type input "2:00"
click at [273, 146] on div "--Task--" at bounding box center [239, 144] width 69 height 8
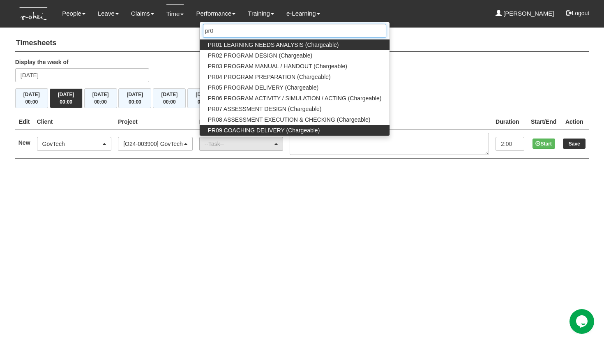
type input "pr0"
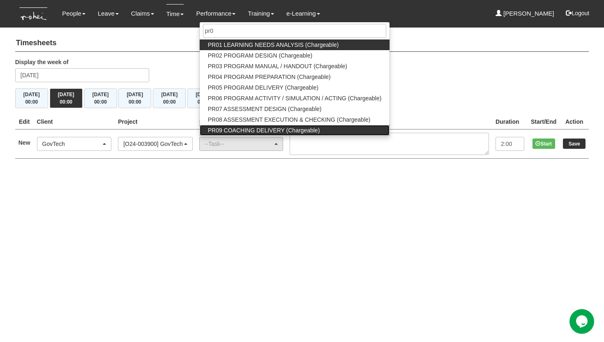
click at [239, 128] on span "PR09 COACHING DELIVERY (Chargeable)" at bounding box center [264, 130] width 112 height 8
select select "150"
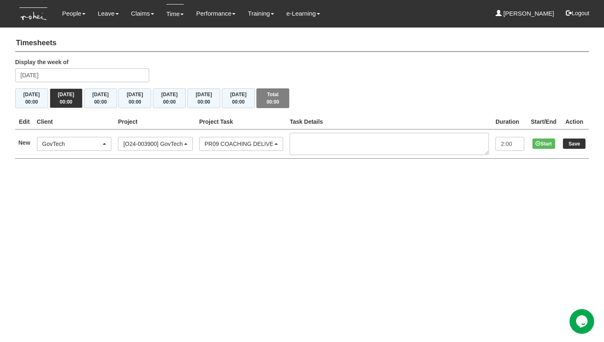
click at [267, 175] on html "Toggle navigation People Personal Information Staff Directory Leave Apply for L…" at bounding box center [302, 87] width 604 height 175
click at [331, 150] on textarea at bounding box center [389, 144] width 199 height 22
paste textarea "Remote GovTech Cohort 12 Group Coaching 1 ([GEOGRAPHIC_DATA]) | O24-003900"
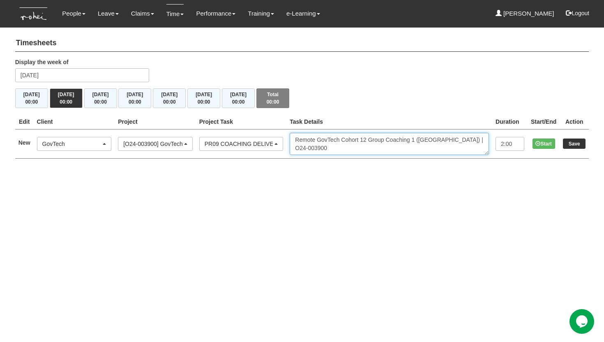
click at [310, 148] on textarea "Remote GovTech Cohort 12 Group Coaching 1 ([GEOGRAPHIC_DATA]) | O24-003900" at bounding box center [389, 144] width 199 height 22
type textarea "Remote GovTech Cohort 12 Group Coaching 1 ([GEOGRAPHIC_DATA]) | O24-003900"
click at [567, 140] on input "Save" at bounding box center [574, 143] width 23 height 10
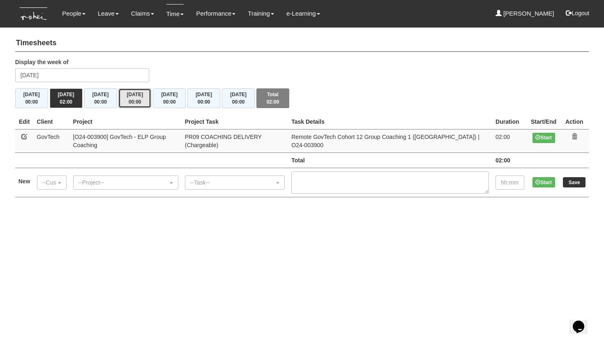
click at [125, 97] on button "[DATE] 00:00" at bounding box center [134, 98] width 33 height 20
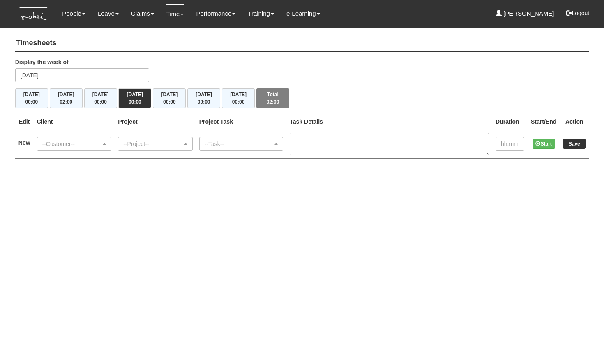
click at [80, 143] on div "--Customer--" at bounding box center [71, 144] width 59 height 8
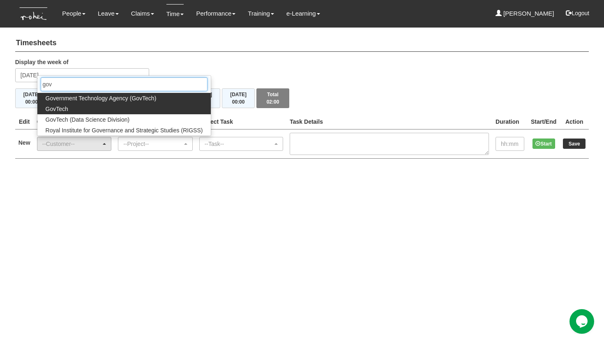
type input "gov"
click at [70, 112] on link "GovTech" at bounding box center [124, 109] width 174 height 11
select select "427"
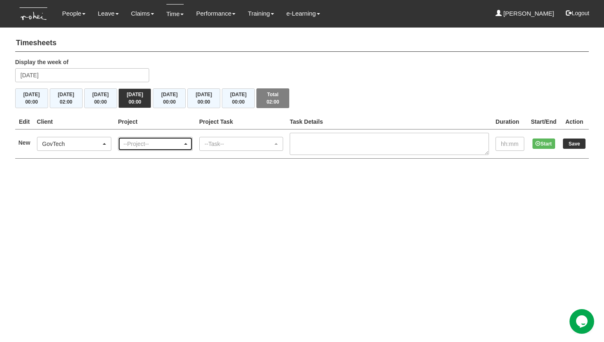
click at [148, 145] on div "--Project--" at bounding box center [152, 144] width 59 height 8
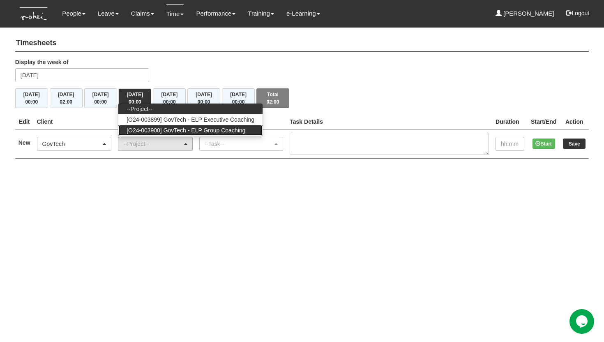
click at [169, 127] on span "[O24-003900] GovTech - ELP Group Coaching" at bounding box center [186, 130] width 119 height 8
select select "2539"
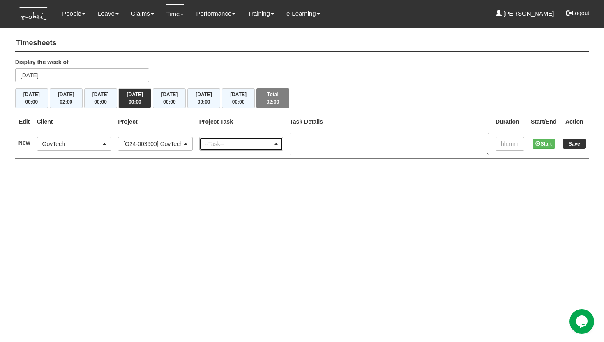
click at [231, 145] on div "--Task--" at bounding box center [239, 144] width 69 height 8
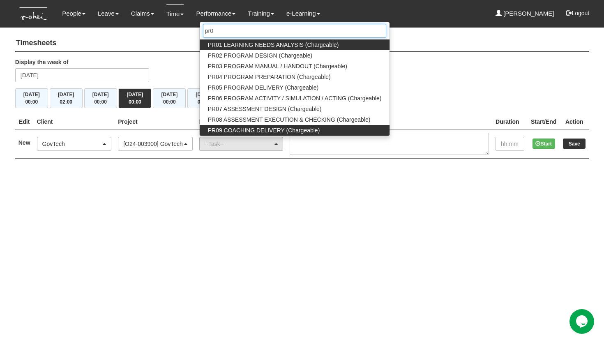
type input "pr0"
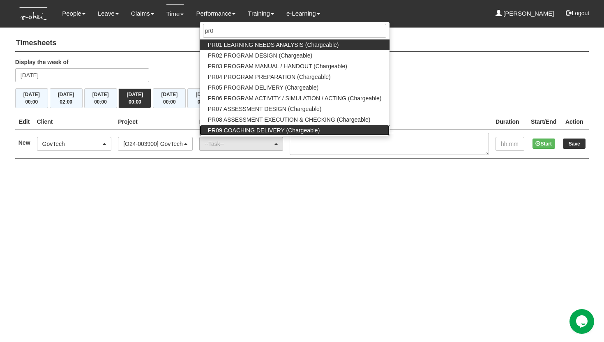
click at [244, 132] on span "PR09 COACHING DELIVERY (Chargeable)" at bounding box center [264, 130] width 112 height 8
select select "150"
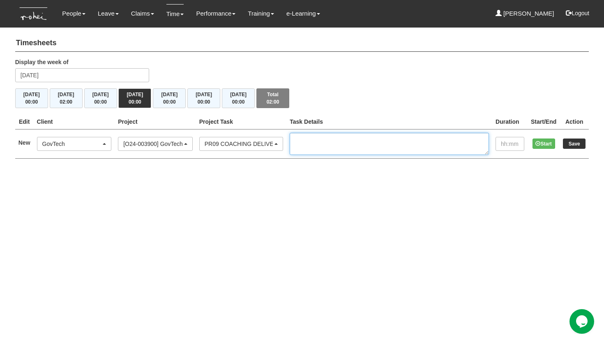
click at [329, 136] on textarea at bounding box center [389, 144] width 199 height 22
paste textarea "Remote GovTech Cohort 12 Group Coaching 1 ([GEOGRAPHIC_DATA]) | O24-003900"
click at [310, 149] on textarea "Remote GovTech Cohort 12 Group Coaching 1 ([GEOGRAPHIC_DATA]) | O24-003900" at bounding box center [389, 144] width 199 height 22
type textarea "Remote GovTech Cohort 12 Group Coaching 1 ([GEOGRAPHIC_DATA]) | O24-003900"
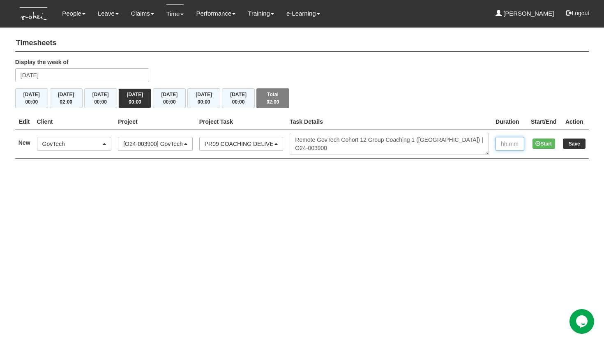
click at [503, 145] on input "text" at bounding box center [510, 144] width 29 height 14
type input "2:00"
click at [570, 143] on input "Save" at bounding box center [574, 143] width 23 height 10
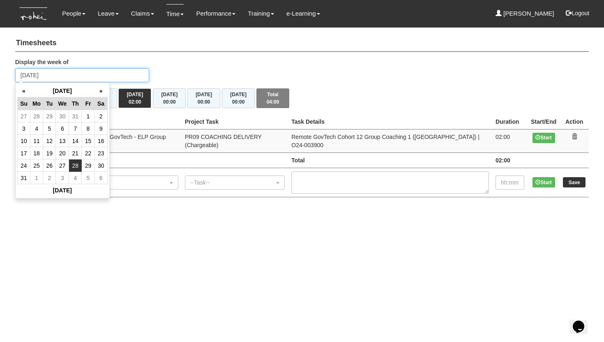
click at [88, 77] on input "Thursday 28 August 2025" at bounding box center [82, 75] width 134 height 14
click at [34, 180] on td "1" at bounding box center [36, 178] width 13 height 12
type input "Monday 1 September 2025"
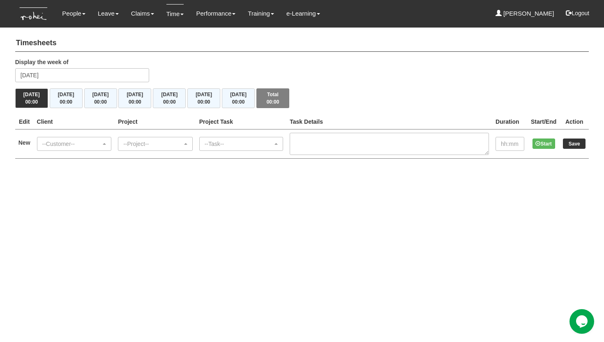
click at [55, 143] on div "--Customer--" at bounding box center [71, 144] width 59 height 8
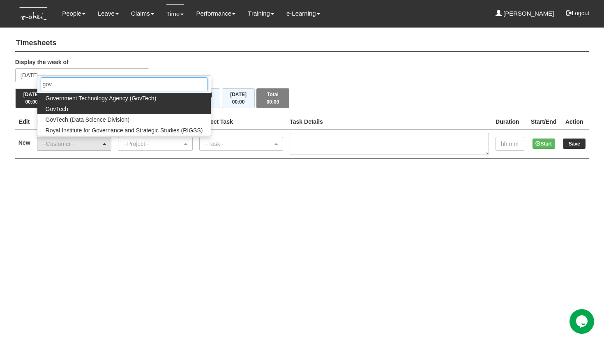
type input "gov"
click at [60, 105] on span "GovTech" at bounding box center [57, 109] width 23 height 8
select select "427"
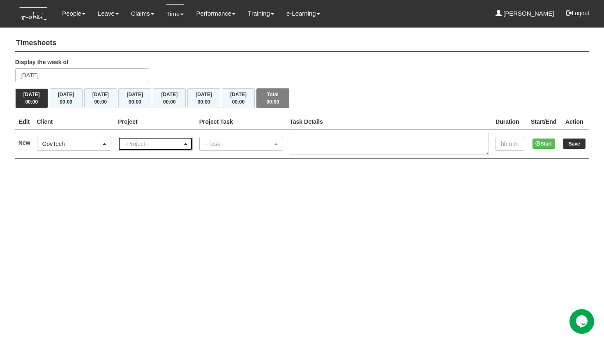
click at [141, 146] on div "--Project--" at bounding box center [152, 144] width 59 height 8
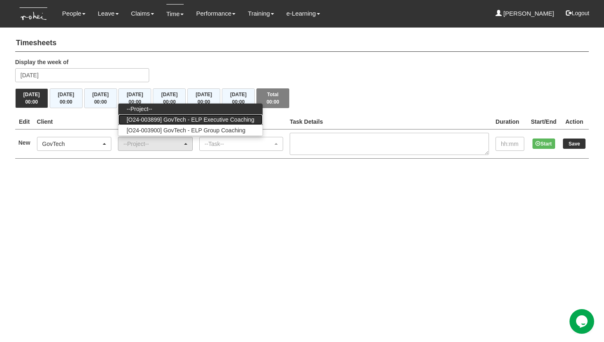
click at [166, 118] on span "[O24-003899] GovTech - ELP Executive Coaching" at bounding box center [191, 119] width 128 height 8
select select "2540"
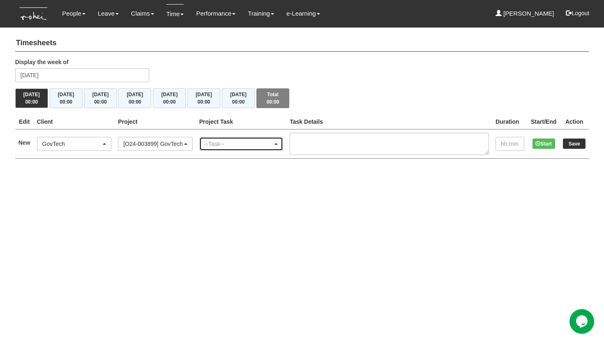
click at [228, 145] on div "--Task--" at bounding box center [239, 144] width 69 height 8
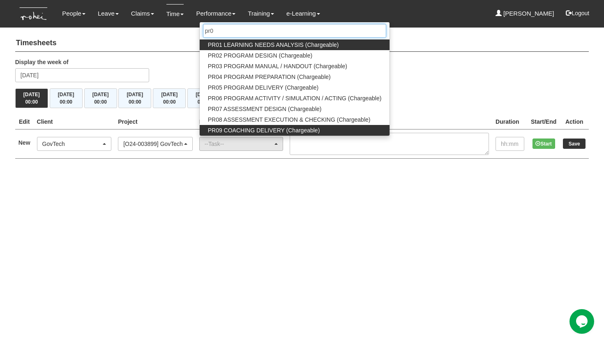
type input "pr0"
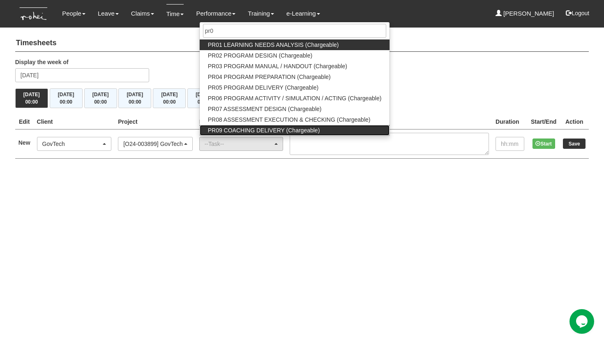
click at [268, 128] on span "PR09 COACHING DELIVERY (Chargeable)" at bounding box center [264, 130] width 112 height 8
select select "150"
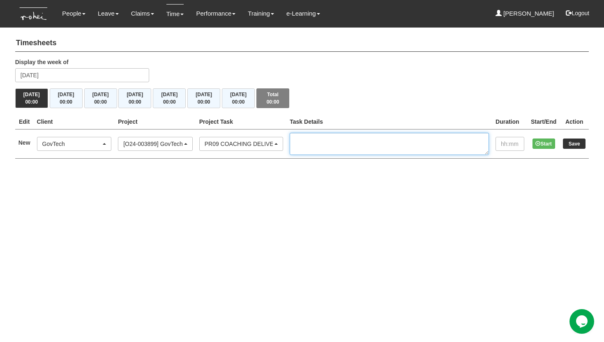
click at [336, 138] on textarea at bounding box center [389, 144] width 199 height 22
paste textarea "EC1/2 Remote GovTech Cohort 14 - Serah Lee (NY) | O24-003899"
click at [311, 148] on textarea "EC1/2 Remote GovTech Cohort 14 - Serah Lee (NY) | O24-003899" at bounding box center [389, 144] width 199 height 22
type textarea "EC1/2 Remote GovTech Cohort 14 - Serah Lee (NY) | O24-003899"
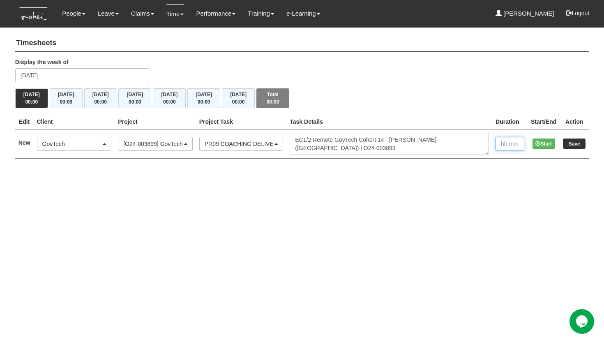
click at [505, 145] on input "text" at bounding box center [510, 144] width 29 height 14
type input "1:00"
click at [585, 141] on input "Save" at bounding box center [574, 143] width 23 height 10
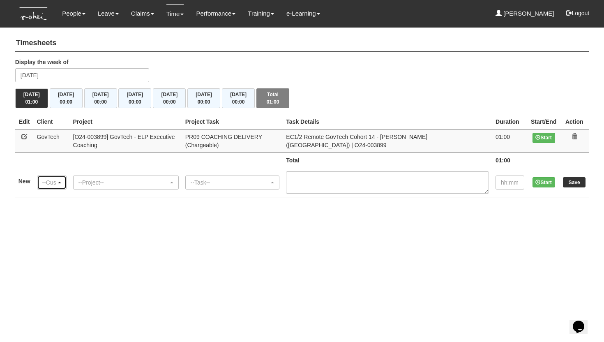
click at [61, 182] on span "button" at bounding box center [59, 183] width 3 height 2
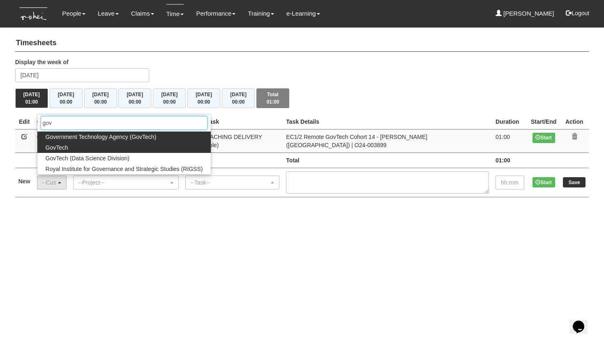
type input "gov"
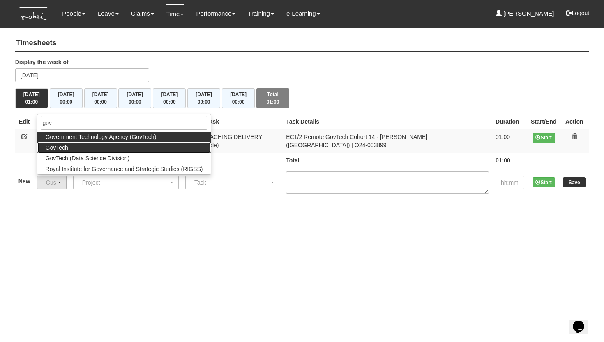
click at [58, 143] on span "GovTech" at bounding box center [57, 147] width 23 height 8
select select "427"
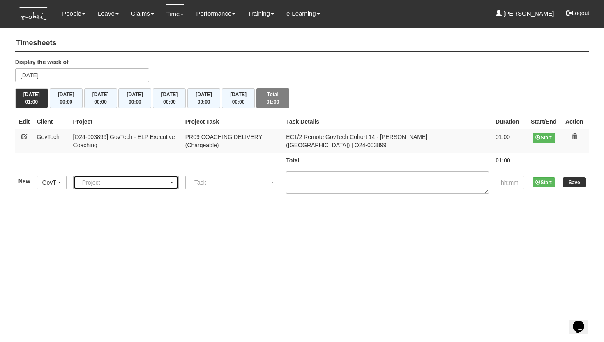
click at [95, 178] on div "--Project--" at bounding box center [123, 182] width 90 height 8
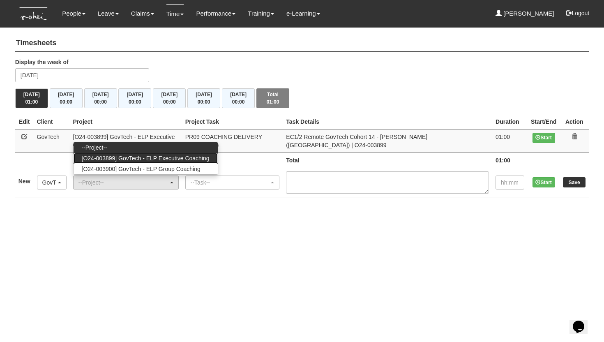
click at [108, 155] on link "[O24-003899] GovTech - ELP Executive Coaching" at bounding box center [146, 158] width 144 height 11
select select "2540"
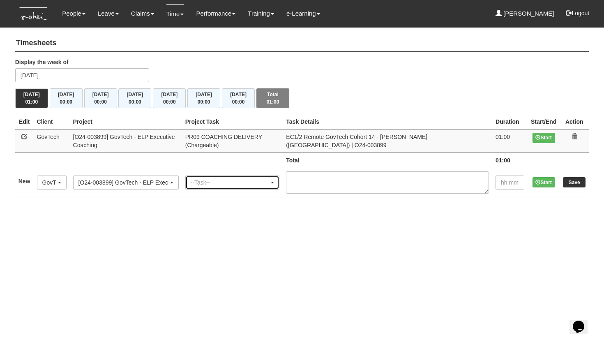
click at [219, 178] on div "--Task--" at bounding box center [230, 182] width 79 height 8
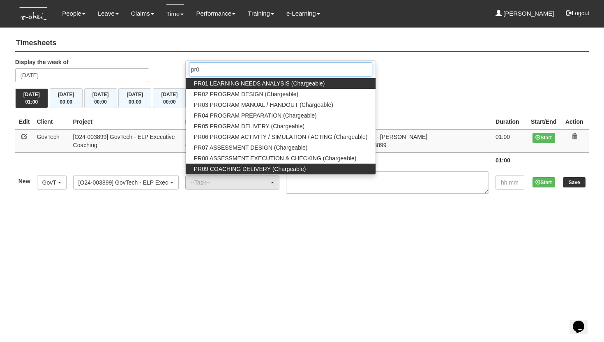
type input "pr0"
click at [245, 165] on span "PR09 COACHING DELIVERY (Chargeable)" at bounding box center [250, 169] width 112 height 8
select select "150"
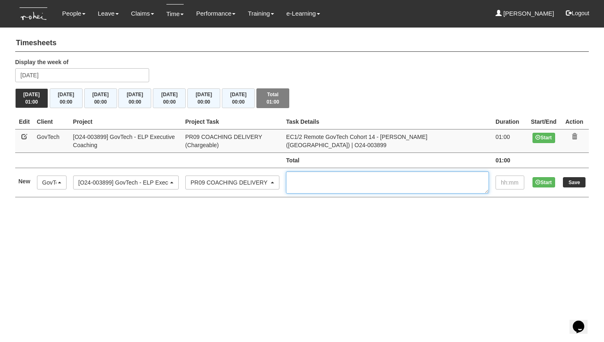
click at [336, 171] on textarea at bounding box center [387, 182] width 203 height 22
paste textarea "EC1/2 Remote GovTech Cohort 14 - [PERSON_NAME] ([GEOGRAPHIC_DATA]) | O24-003899"
type textarea "EC1/2 Remote GovTech Cohort 14 - [PERSON_NAME] ([GEOGRAPHIC_DATA]) | O24-003899"
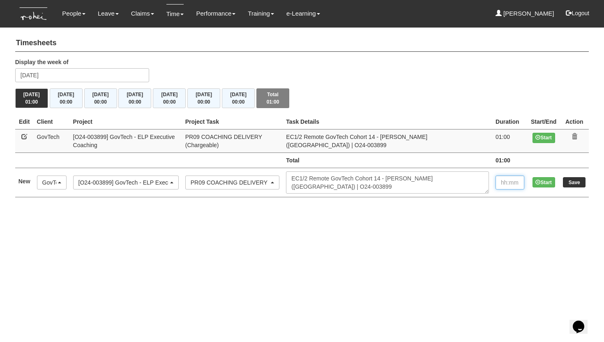
click at [502, 180] on input "text" at bounding box center [510, 182] width 29 height 14
type input "1:00"
click at [573, 177] on input "Save" at bounding box center [574, 182] width 23 height 10
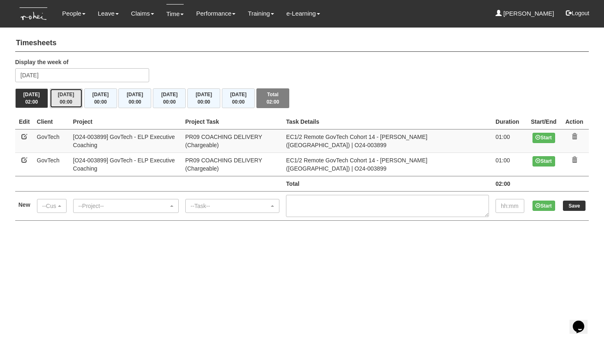
click at [60, 94] on button "[DATE] 00:00" at bounding box center [66, 98] width 33 height 20
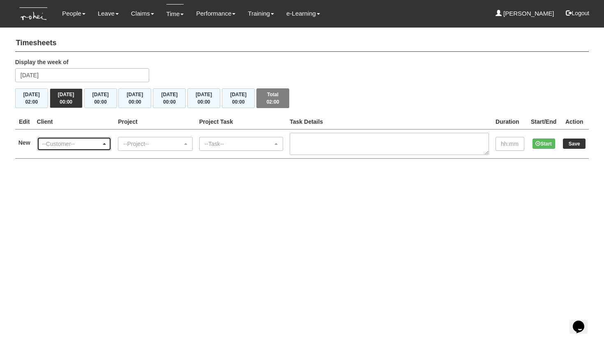
click at [80, 145] on div "--Customer--" at bounding box center [71, 144] width 59 height 8
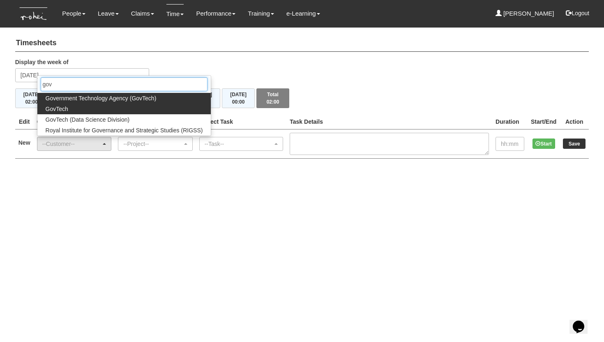
type input "gov"
click at [61, 107] on span "GovTech" at bounding box center [57, 109] width 23 height 8
select select "427"
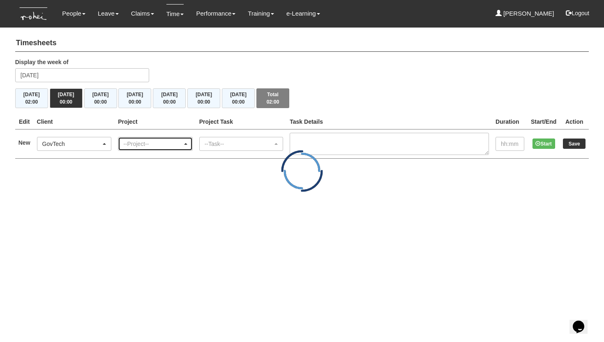
click at [153, 146] on div "--Project--" at bounding box center [152, 144] width 59 height 8
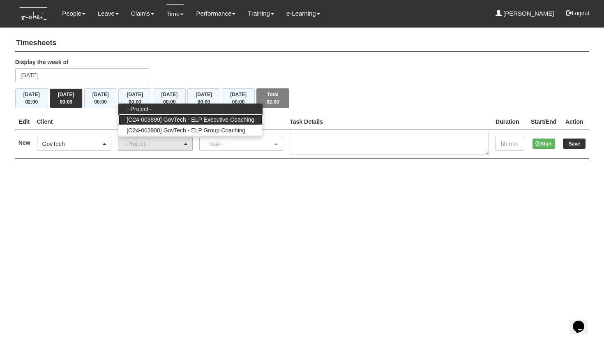
click at [170, 120] on span "[O24-003899] GovTech - ELP Executive Coaching" at bounding box center [191, 119] width 128 height 8
select select "2540"
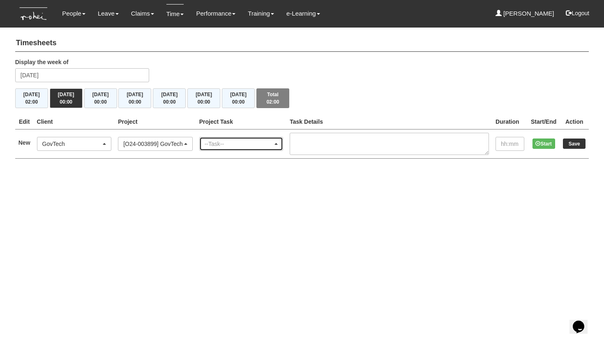
click at [235, 140] on div "--Task--" at bounding box center [239, 144] width 69 height 8
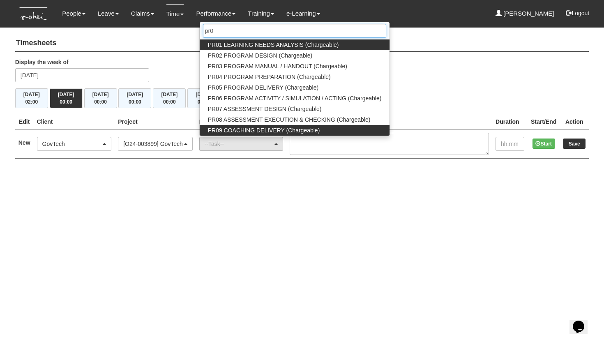
type input "pr0"
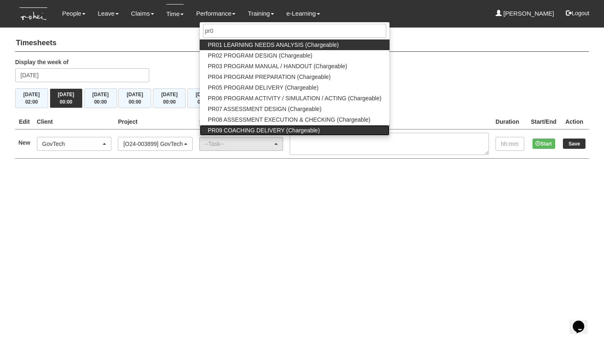
click at [260, 127] on span "PR09 COACHING DELIVERY (Chargeable)" at bounding box center [264, 130] width 112 height 8
select select "150"
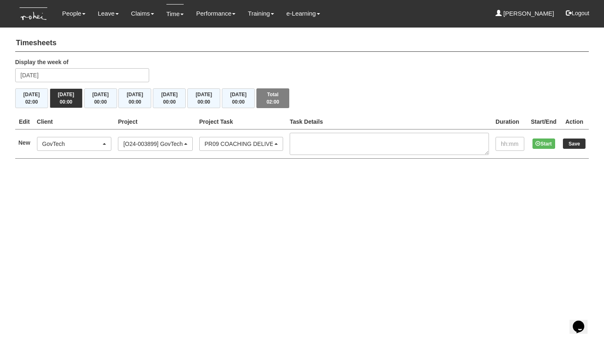
click at [315, 131] on td at bounding box center [389, 143] width 206 height 29
click at [314, 135] on textarea at bounding box center [389, 144] width 199 height 22
paste textarea "EC1/2 Remote GovTech Cohort 14 - [PERSON_NAME] ([GEOGRAPHIC_DATA]) | O24-003899"
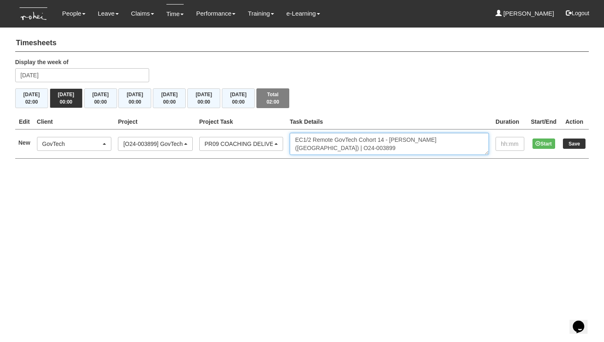
type textarea "EC1/2 Remote GovTech Cohort 14 - [PERSON_NAME] ([GEOGRAPHIC_DATA]) | O24-003899"
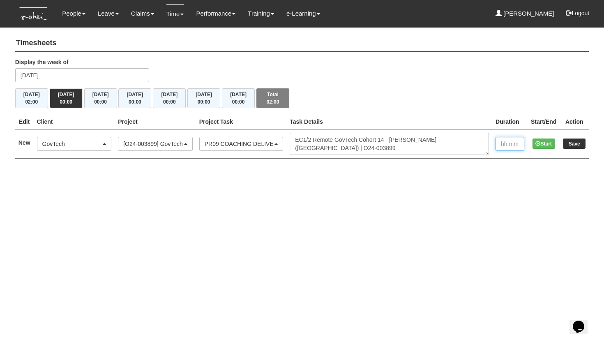
click at [503, 141] on input "text" at bounding box center [510, 144] width 29 height 14
type input "1:00"
click at [574, 142] on input "Save" at bounding box center [574, 143] width 23 height 10
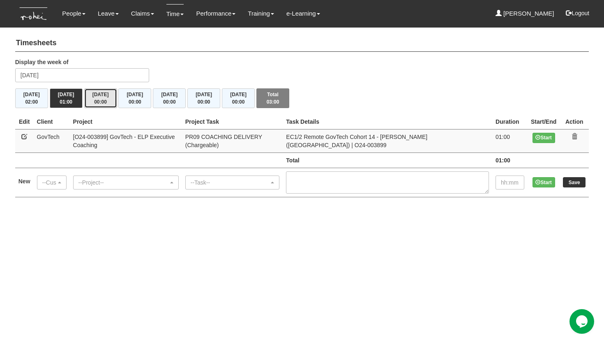
click at [105, 103] on span "00:00" at bounding box center [100, 102] width 13 height 6
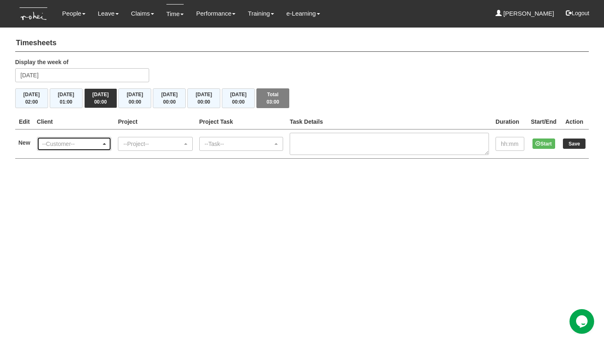
click at [68, 141] on div "--Customer--" at bounding box center [71, 144] width 59 height 8
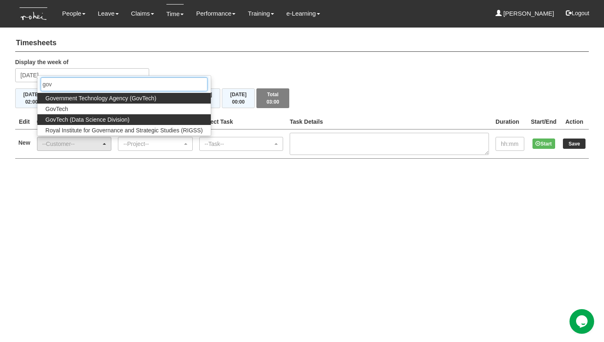
type input "gov"
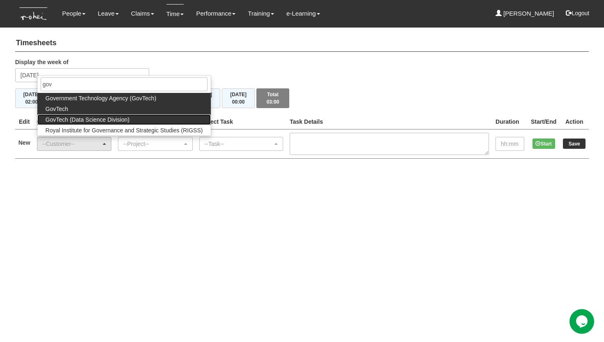
drag, startPoint x: 62, startPoint y: 115, endPoint x: 67, endPoint y: 108, distance: 8.3
click at [67, 108] on ul "Government Technology Agency (GovTech) GovTech GovTech (Data Science Division) …" at bounding box center [124, 114] width 174 height 43
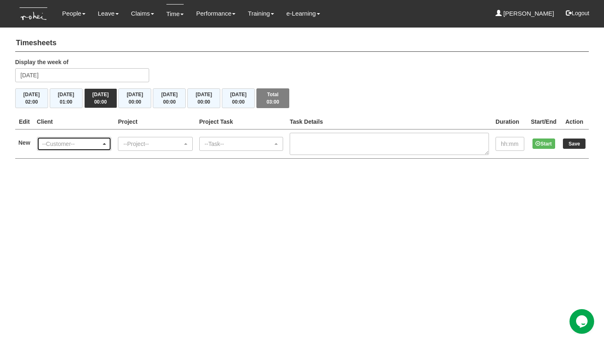
click at [67, 140] on div "--Customer--" at bounding box center [71, 144] width 59 height 8
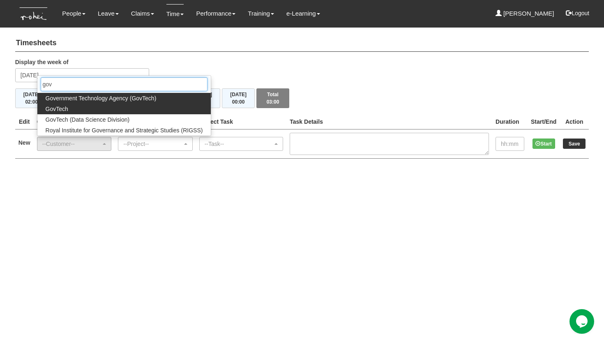
type input "gov"
click at [56, 108] on span "GovTech" at bounding box center [57, 109] width 23 height 8
select select "427"
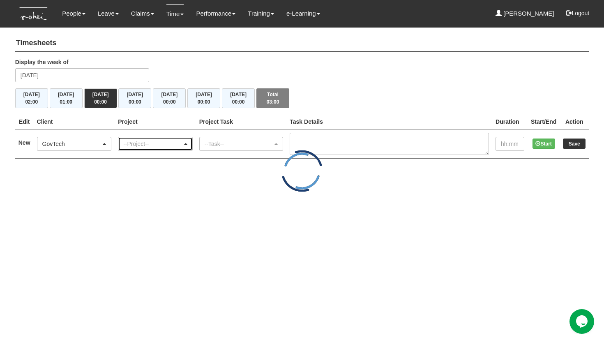
click at [158, 149] on div "--Project--" at bounding box center [155, 143] width 74 height 13
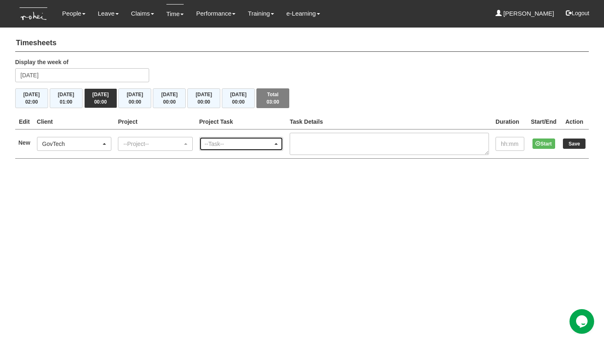
click at [223, 145] on div "--Task--" at bounding box center [239, 144] width 69 height 8
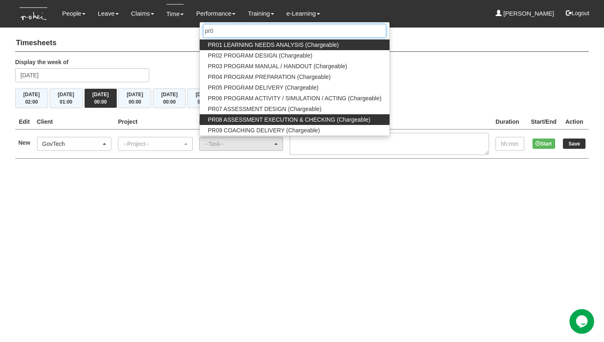
type input "pr0"
drag, startPoint x: 240, startPoint y: 123, endPoint x: 238, endPoint y: 129, distance: 5.7
click at [238, 129] on ul "PR01 LEARNING NEEDS ANALYSIS (Chargeable) PR02 PROGRAM DESIGN (Chargeable) PR03…" at bounding box center [295, 87] width 190 height 96
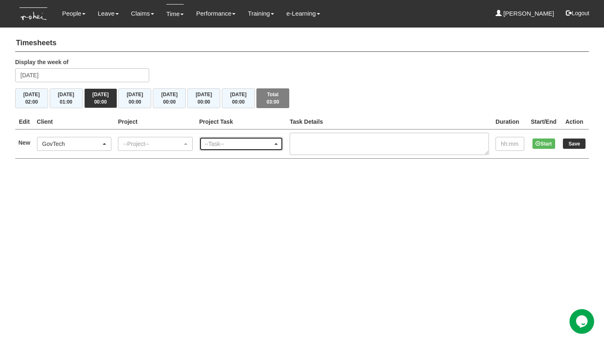
click at [235, 143] on div "--Task--" at bounding box center [239, 144] width 69 height 8
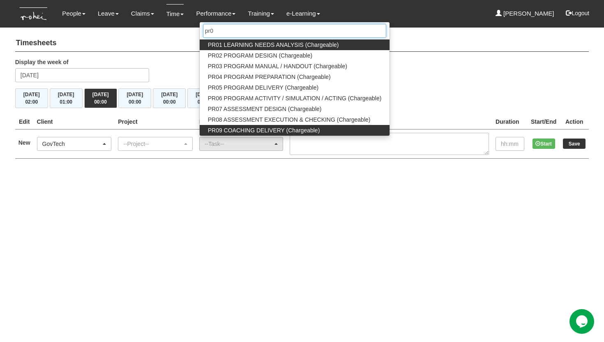
type input "pr0"
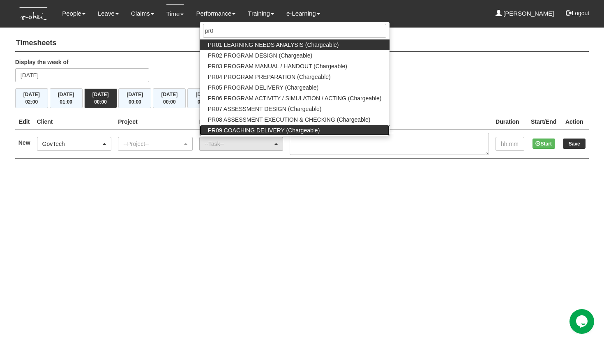
click at [250, 131] on span "PR09 COACHING DELIVERY (Chargeable)" at bounding box center [264, 130] width 112 height 8
select select "150"
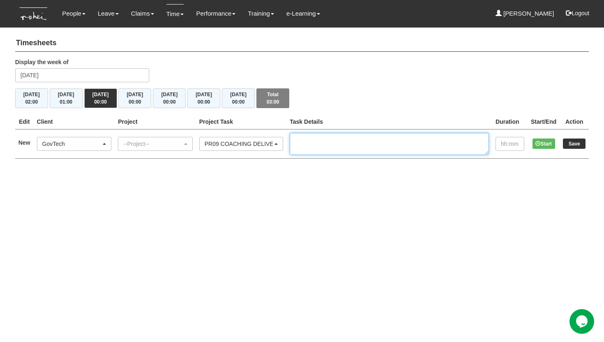
click at [308, 143] on textarea at bounding box center [389, 144] width 199 height 22
paste textarea "EC1/2 Remote GovTech Cohort 14 - [PERSON_NAME] ([GEOGRAPHIC_DATA]) | O24-003899"
type textarea "EC1/2 Remote GovTech Cohort 14 - [PERSON_NAME] ([GEOGRAPHIC_DATA]) | O24-003899"
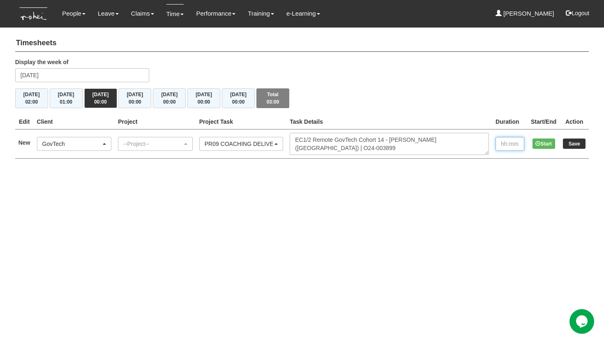
click at [502, 144] on input "text" at bounding box center [510, 144] width 29 height 14
type input "1:00"
click at [182, 147] on div "--Project--" at bounding box center [152, 144] width 59 height 8
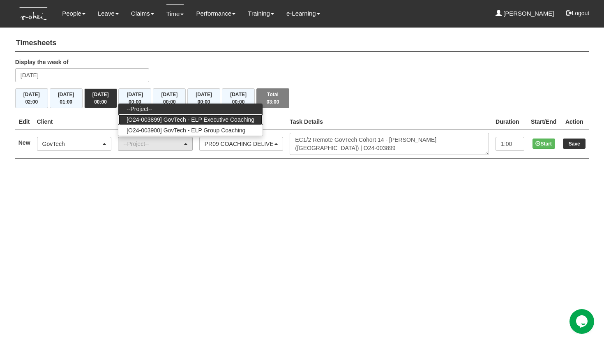
click at [183, 121] on span "[O24-003899] GovTech - ELP Executive Coaching" at bounding box center [191, 119] width 128 height 8
select select "2540"
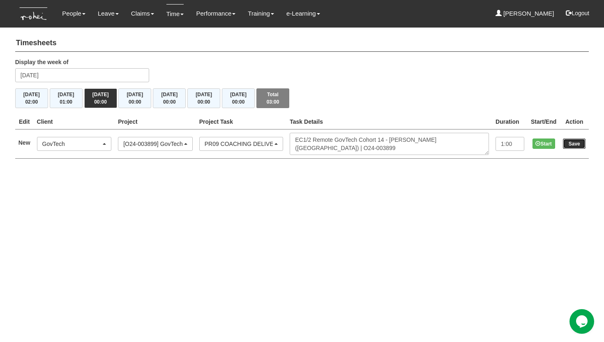
click at [569, 144] on input "Save" at bounding box center [574, 143] width 23 height 10
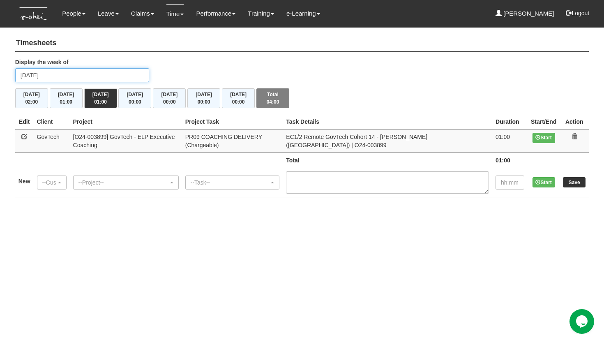
click at [72, 78] on input "[DATE]" at bounding box center [82, 75] width 134 height 14
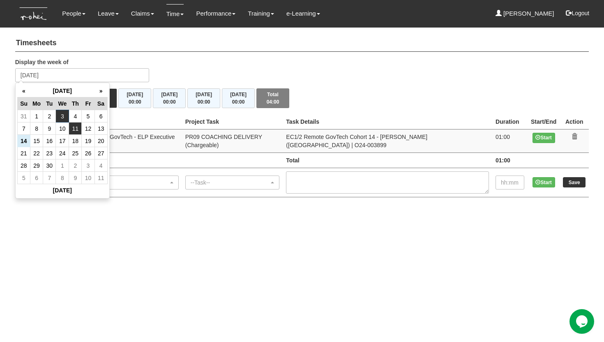
click at [77, 130] on td "11" at bounding box center [75, 128] width 13 height 12
type input "[DATE]"
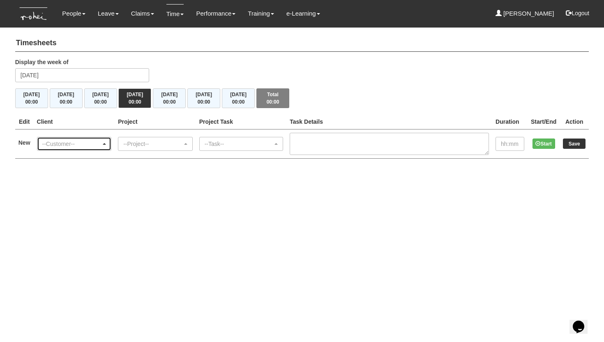
click at [66, 144] on div "--Customer--" at bounding box center [71, 144] width 59 height 8
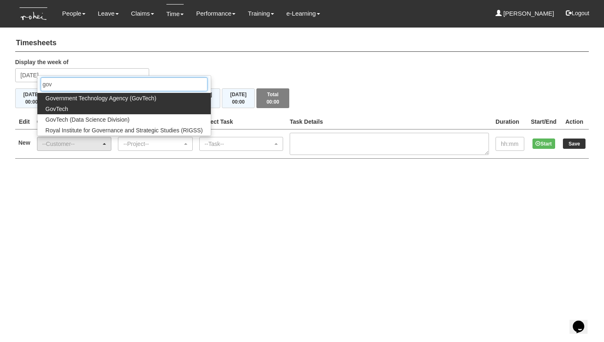
type input "gov"
click at [59, 107] on span "GovTech" at bounding box center [57, 109] width 23 height 8
select select "427"
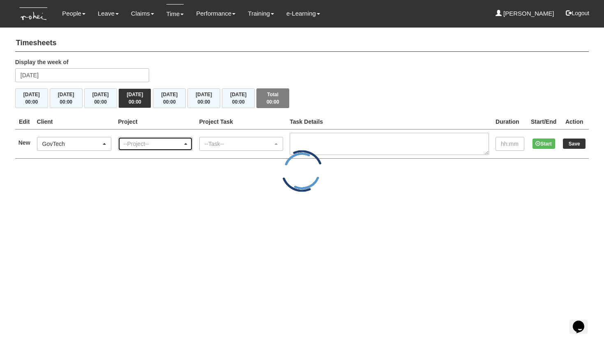
click at [135, 145] on div "--Project--" at bounding box center [152, 144] width 59 height 8
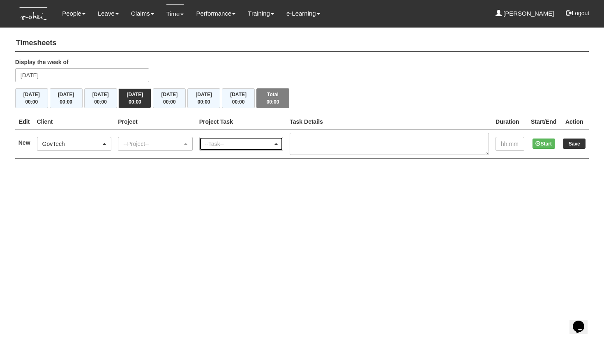
click at [226, 145] on div "--Task--" at bounding box center [239, 144] width 69 height 8
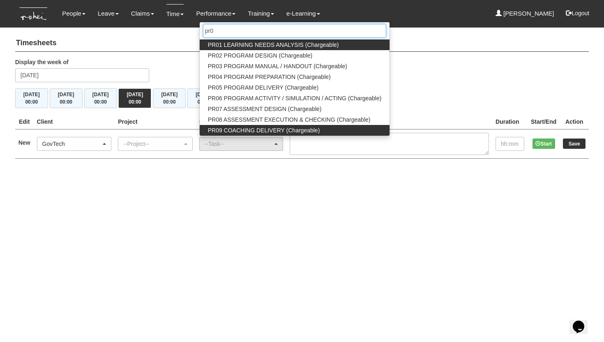
type input "pr0"
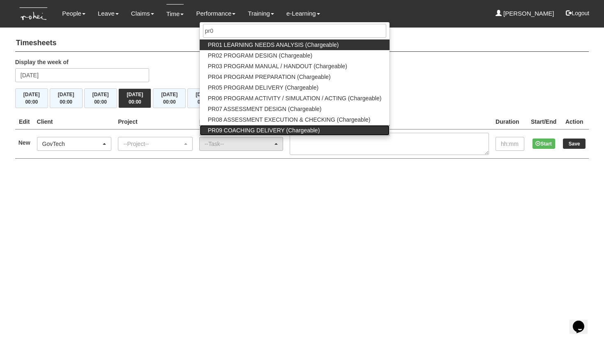
click at [234, 127] on span "PR09 COACHING DELIVERY (Chargeable)" at bounding box center [264, 130] width 112 height 8
select select "150"
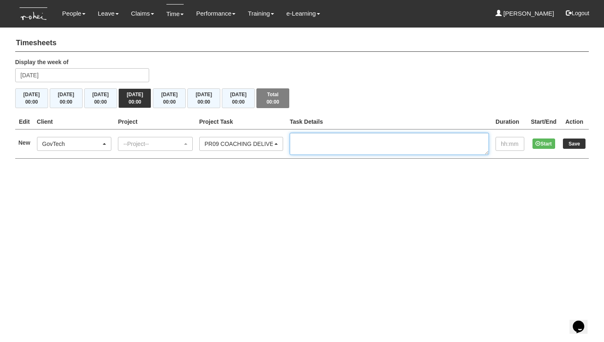
click at [311, 141] on textarea at bounding box center [389, 144] width 199 height 22
paste textarea "EC1/2 Remote GovTech Cohort 14 - Lucas Chai (NY) | O24-003899"
type textarea "EC1/2 Remote GovTech Cohort 14 - Lucas Chai (NY) | O24-003899"
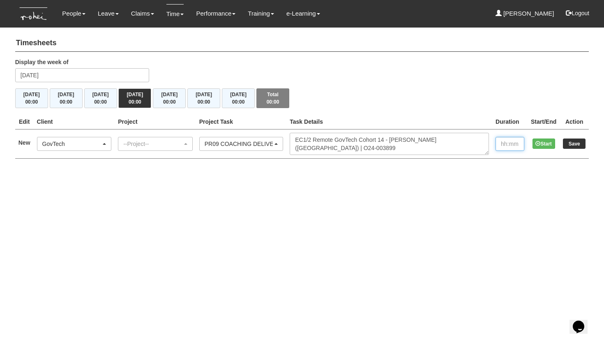
click at [503, 141] on input "text" at bounding box center [510, 144] width 29 height 14
type input "1:00"
click at [170, 143] on div "--Project--" at bounding box center [152, 144] width 59 height 8
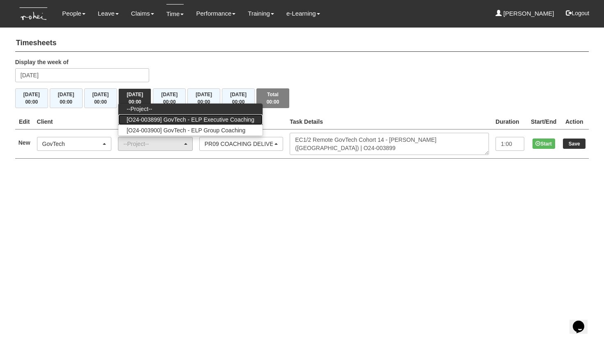
click at [180, 122] on span "[O24-003899] GovTech - ELP Executive Coaching" at bounding box center [191, 119] width 128 height 8
select select "2540"
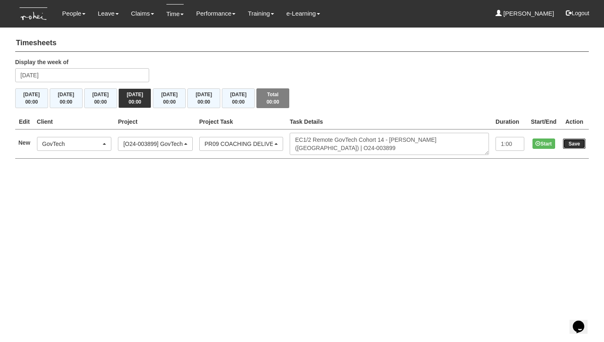
click at [572, 140] on input "Save" at bounding box center [574, 143] width 23 height 10
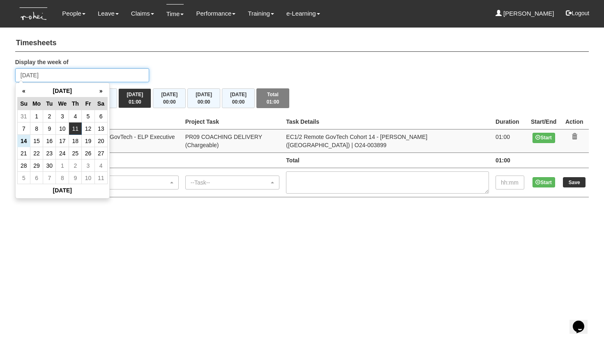
click at [58, 75] on input "[DATE]" at bounding box center [82, 75] width 134 height 14
click at [38, 143] on td "15" at bounding box center [36, 141] width 13 height 12
type input "[DATE]"
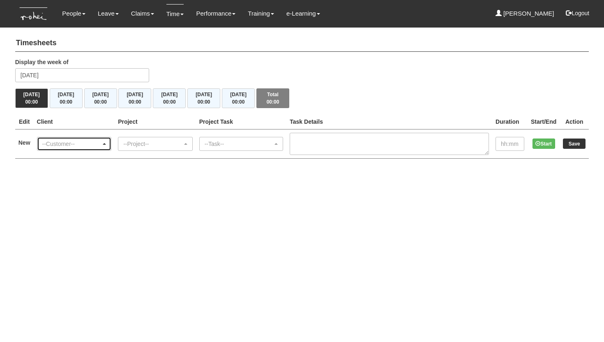
click at [50, 144] on div "--Customer--" at bounding box center [71, 144] width 59 height 8
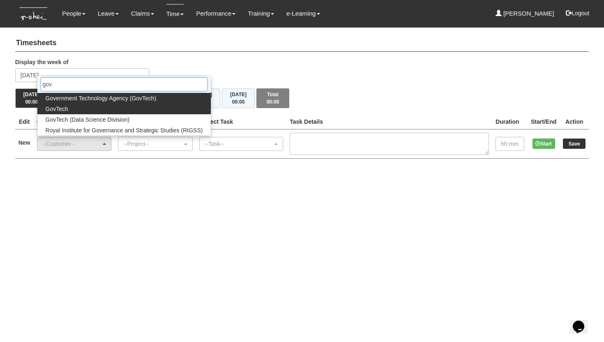
type input "gov"
click at [68, 112] on span "GovTech" at bounding box center [57, 109] width 23 height 8
select select "427"
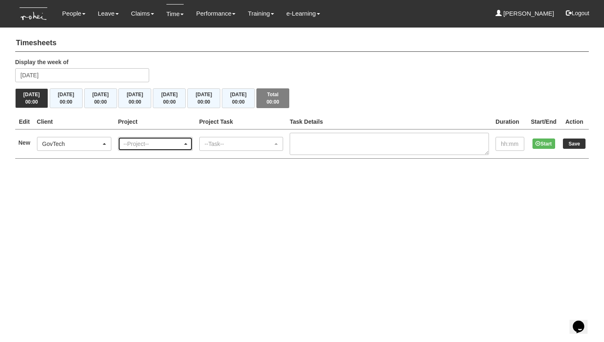
click at [144, 141] on div "--Project--" at bounding box center [152, 144] width 59 height 8
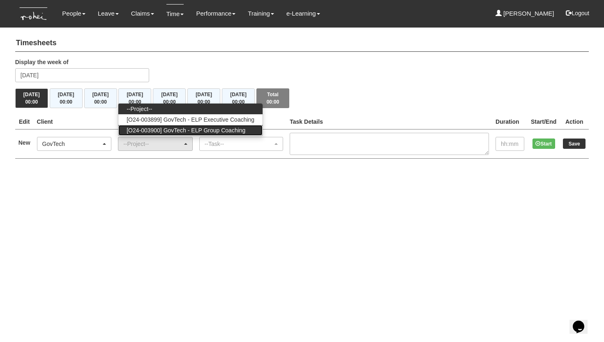
click at [161, 128] on span "[O24-003900] GovTech - ELP Group Coaching" at bounding box center [186, 130] width 119 height 8
select select "2539"
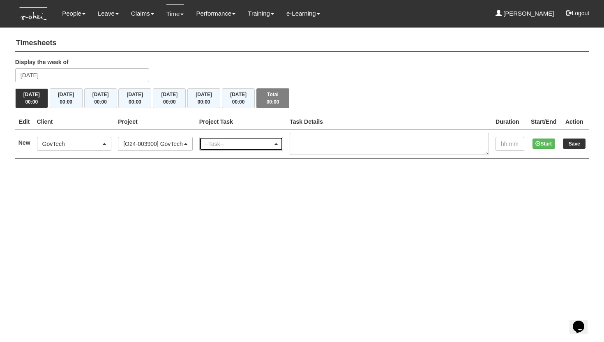
click at [233, 146] on div "--Task--" at bounding box center [239, 144] width 69 height 8
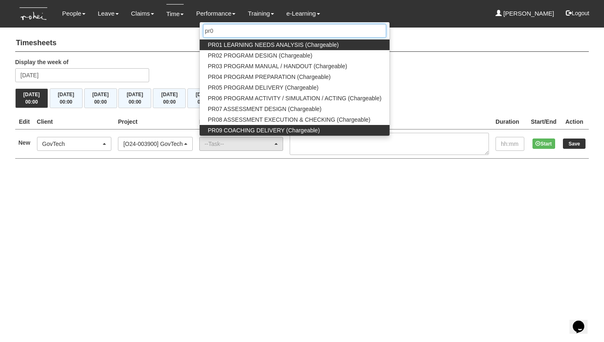
type input "pr0"
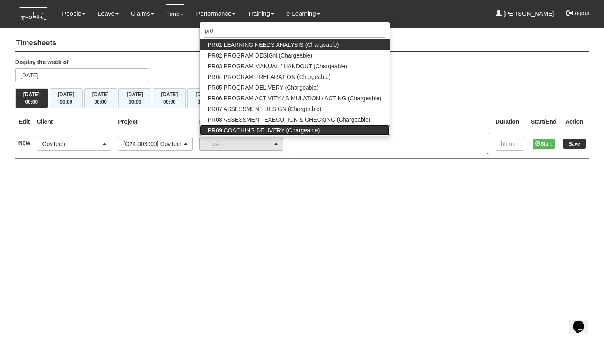
click at [278, 132] on span "PR09 COACHING DELIVERY (Chargeable)" at bounding box center [264, 130] width 112 height 8
select select "150"
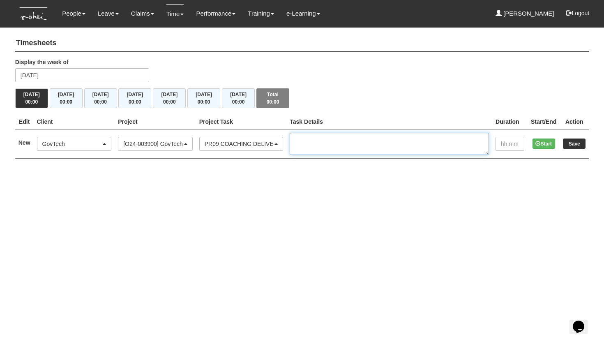
click at [337, 143] on textarea at bounding box center [389, 144] width 199 height 22
paste textarea "Remote GovTech Cohort 11 Group Coaching 2 ([GEOGRAPHIC_DATA]) | O24-003900"
click at [309, 145] on textarea "Remote GovTech Cohort 11 Group Coaching 2 ([GEOGRAPHIC_DATA]) | O24-003900" at bounding box center [389, 144] width 199 height 22
type textarea "Remote GovTech Cohort 11 Group Coaching 2 ([GEOGRAPHIC_DATA]) | O24-003900"
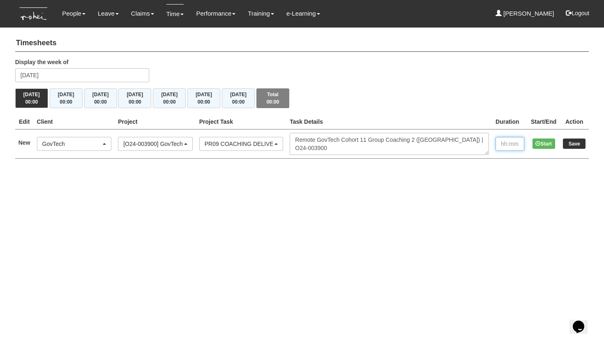
click at [504, 142] on input "text" at bounding box center [510, 144] width 29 height 14
type input "2:00"
click at [572, 143] on input "Save" at bounding box center [574, 143] width 23 height 10
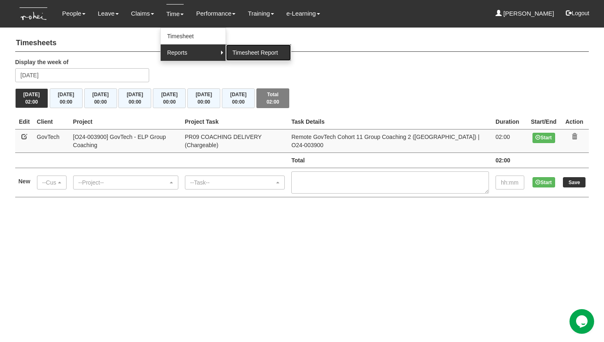
click at [244, 52] on link "Timesheet Report" at bounding box center [258, 52] width 65 height 16
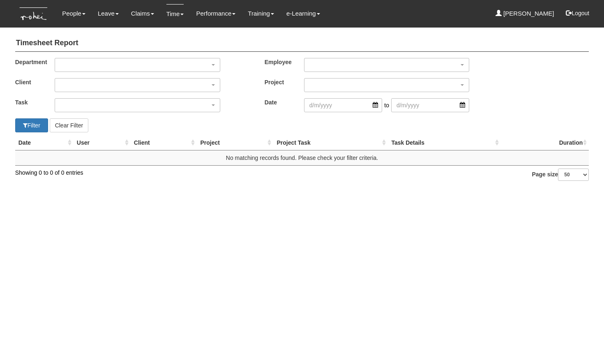
select select "50"
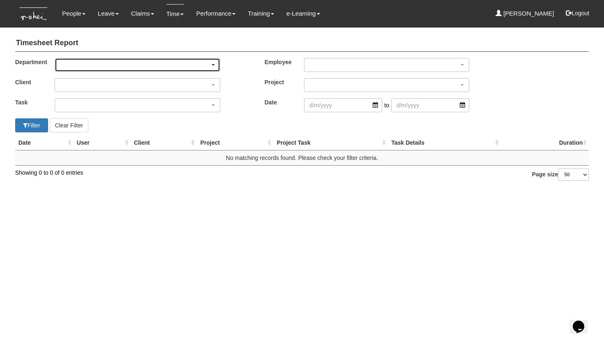
click at [65, 64] on div "button" at bounding box center [137, 64] width 165 height 13
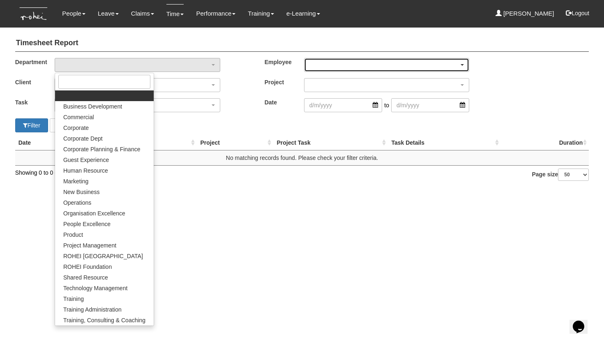
click at [338, 64] on div "button" at bounding box center [386, 64] width 165 height 13
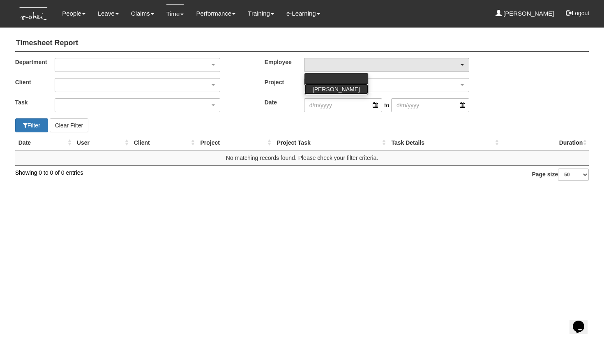
click at [323, 89] on span "[PERSON_NAME]" at bounding box center [336, 89] width 47 height 8
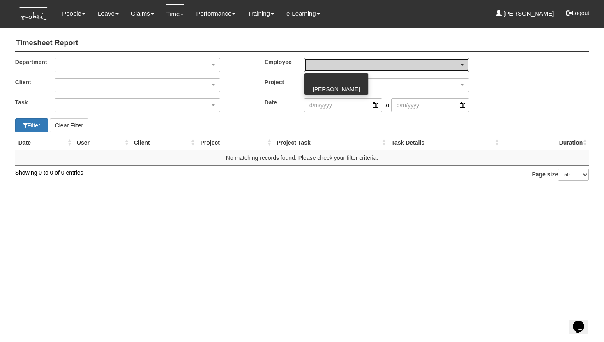
select select "03d7e2ee-2512-4b65-b44d-4642210e8ef7"
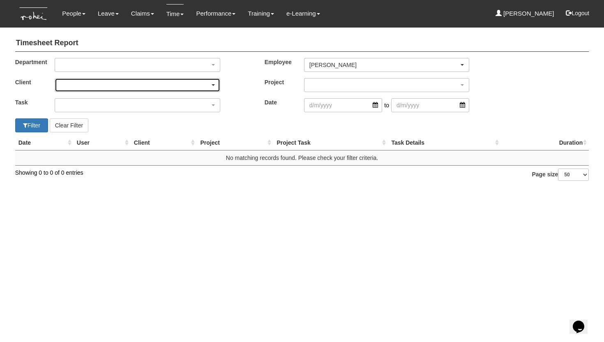
click at [186, 83] on div "button" at bounding box center [137, 84] width 165 height 13
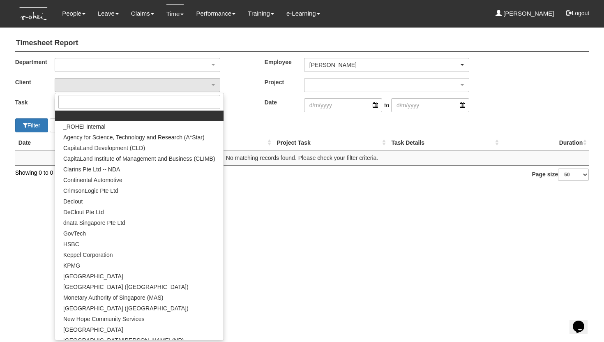
click at [322, 115] on div "Department Business Development Commercial Corporate Corporate Dept Corporate P…" at bounding box center [302, 88] width 599 height 60
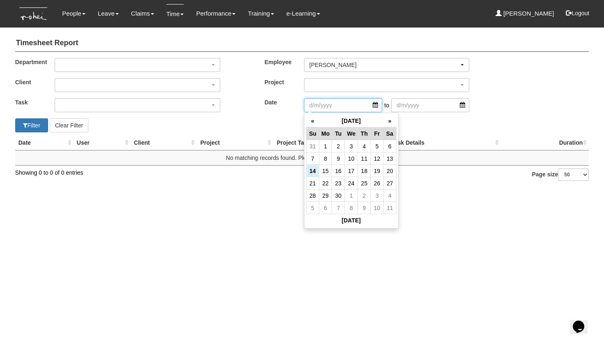
click at [326, 108] on input "search" at bounding box center [343, 105] width 78 height 14
click at [314, 122] on th "«" at bounding box center [312, 121] width 13 height 13
click at [352, 171] on td "16" at bounding box center [351, 171] width 13 height 12
type input "[DATE]"
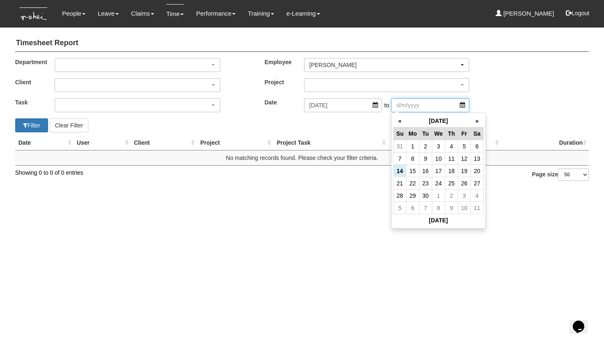
click at [403, 105] on input "search" at bounding box center [430, 105] width 78 height 14
click at [413, 169] on td "15" at bounding box center [412, 171] width 13 height 12
type input "[DATE]"
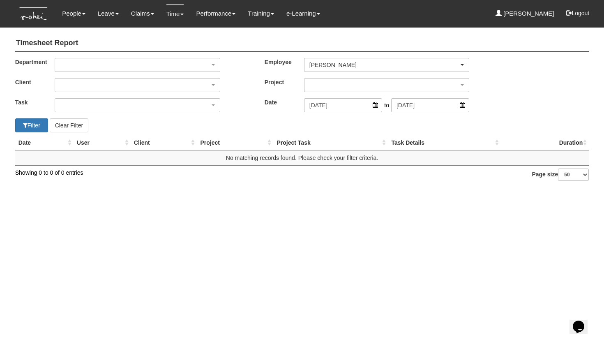
click at [269, 118] on div "Filter Clear Filter" at bounding box center [155, 125] width 293 height 14
click at [40, 124] on button "Filter" at bounding box center [31, 125] width 33 height 14
select select "50"
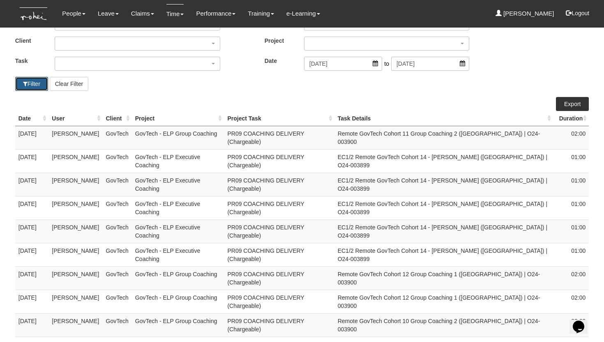
scroll to position [41, 0]
click at [566, 103] on link "Export" at bounding box center [572, 105] width 33 height 14
